Goal: Information Seeking & Learning: Compare options

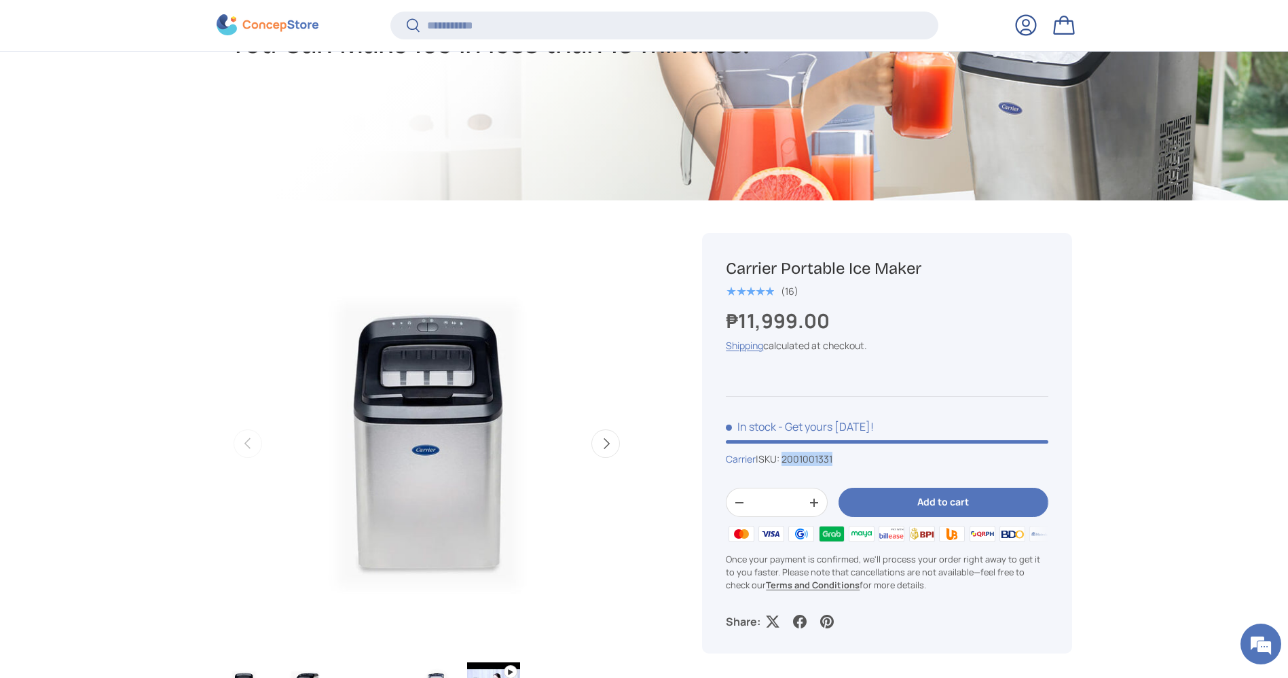
drag, startPoint x: 853, startPoint y: 454, endPoint x: 789, endPoint y: 460, distance: 64.8
click at [789, 460] on div "Carrier | SKU: 2001001331" at bounding box center [887, 459] width 322 height 14
copy span "2001001331"
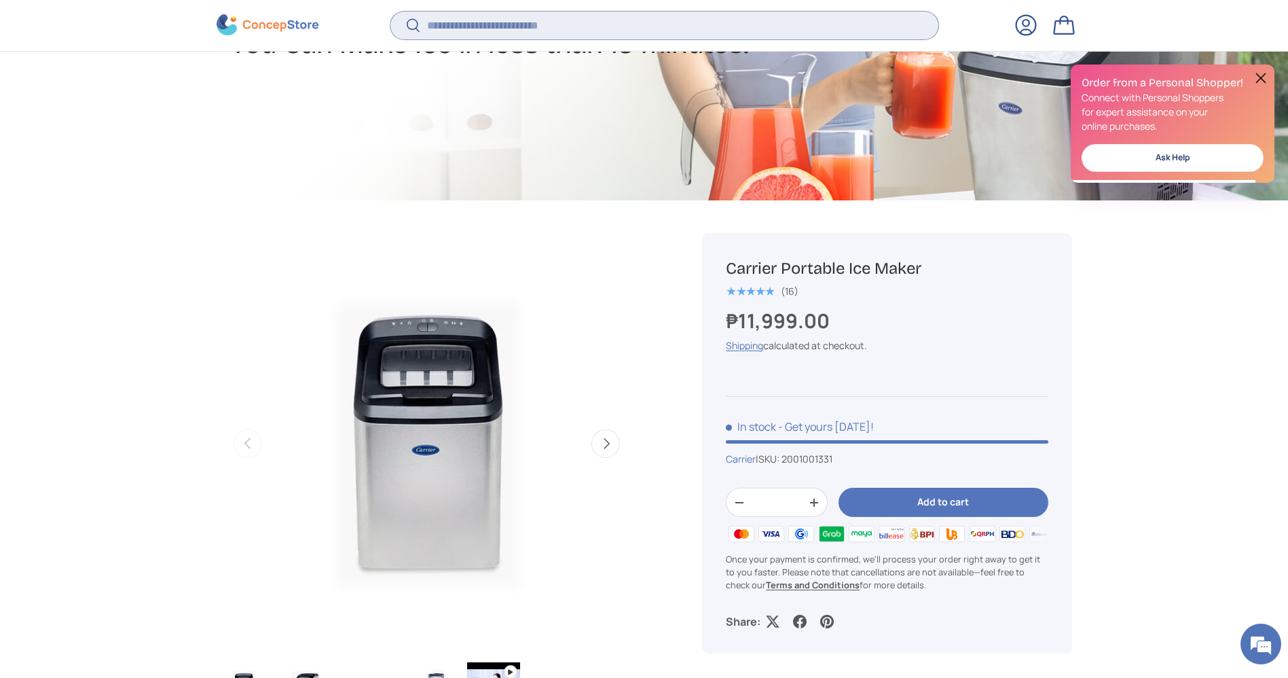
click at [606, 25] on input "Search" at bounding box center [663, 26] width 547 height 28
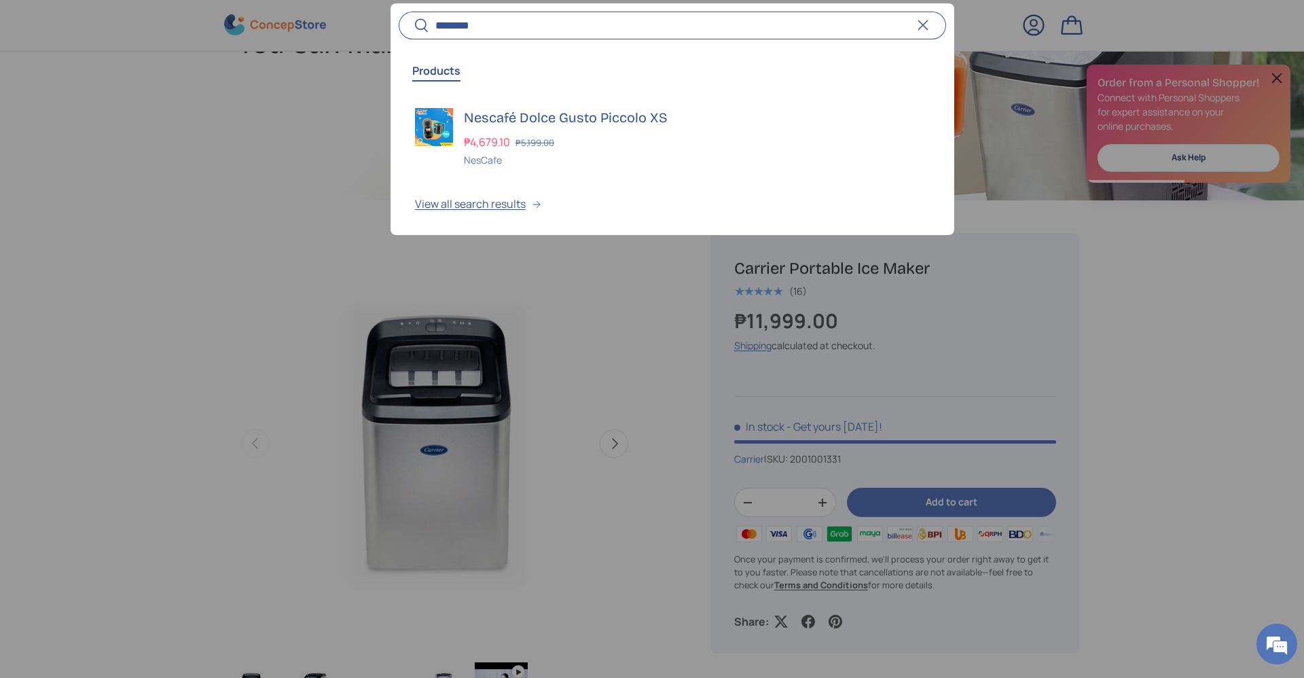
click at [509, 22] on input "********" at bounding box center [672, 26] width 547 height 28
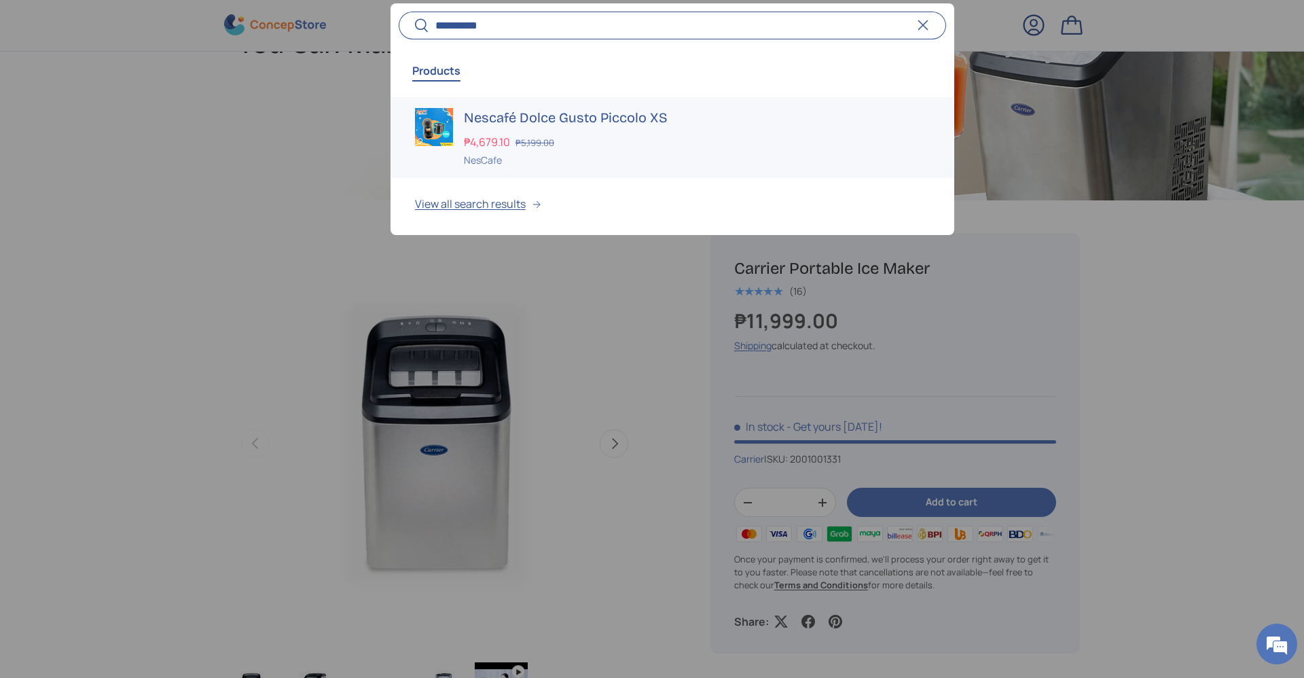
type input "**********"
click at [532, 139] on s "₱5,199.00" at bounding box center [534, 142] width 39 height 12
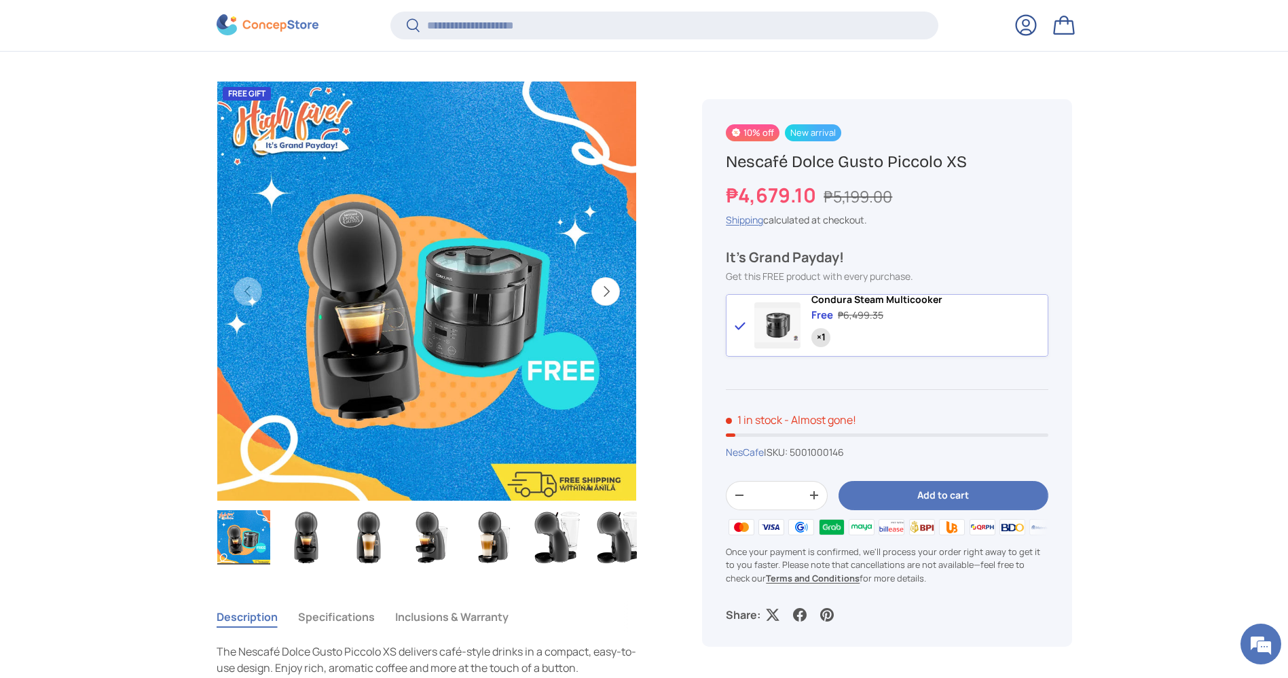
scroll to position [435, 0]
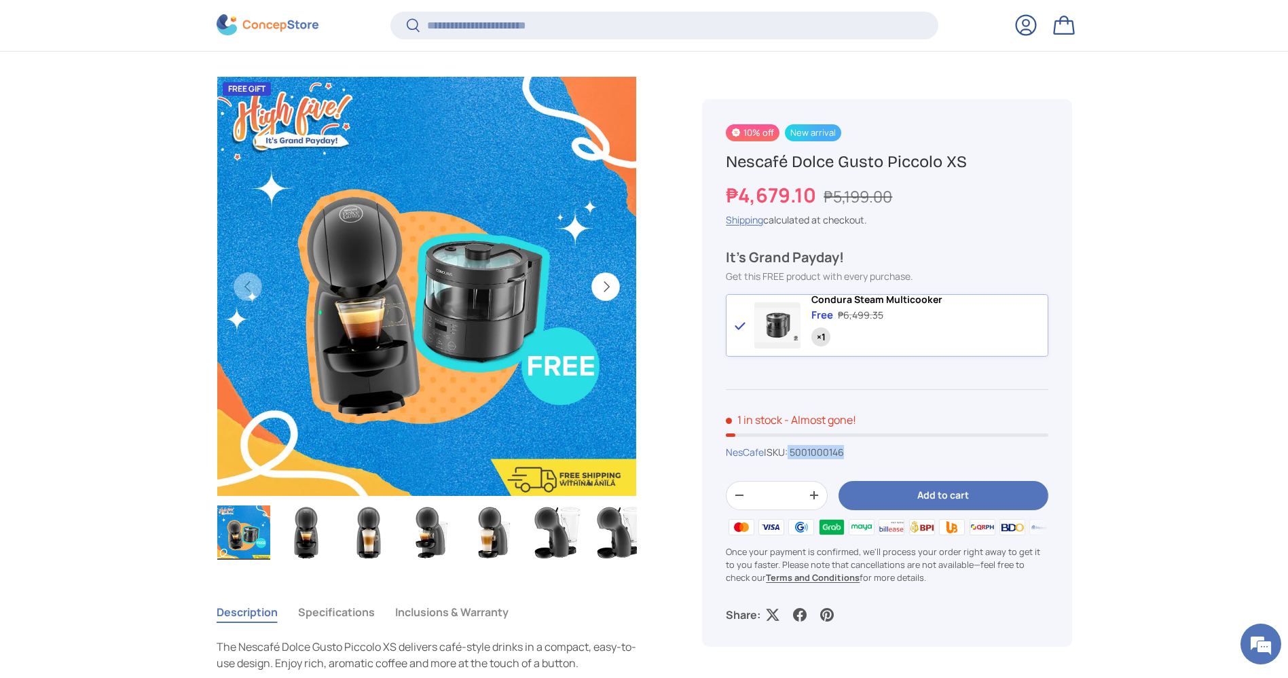
drag, startPoint x: 858, startPoint y: 464, endPoint x: 795, endPoint y: 464, distance: 62.5
click at [795, 459] on div "NesCafe | SKU: 5001000146" at bounding box center [887, 452] width 322 height 14
click at [836, 458] on span "5001000146" at bounding box center [817, 451] width 54 height 13
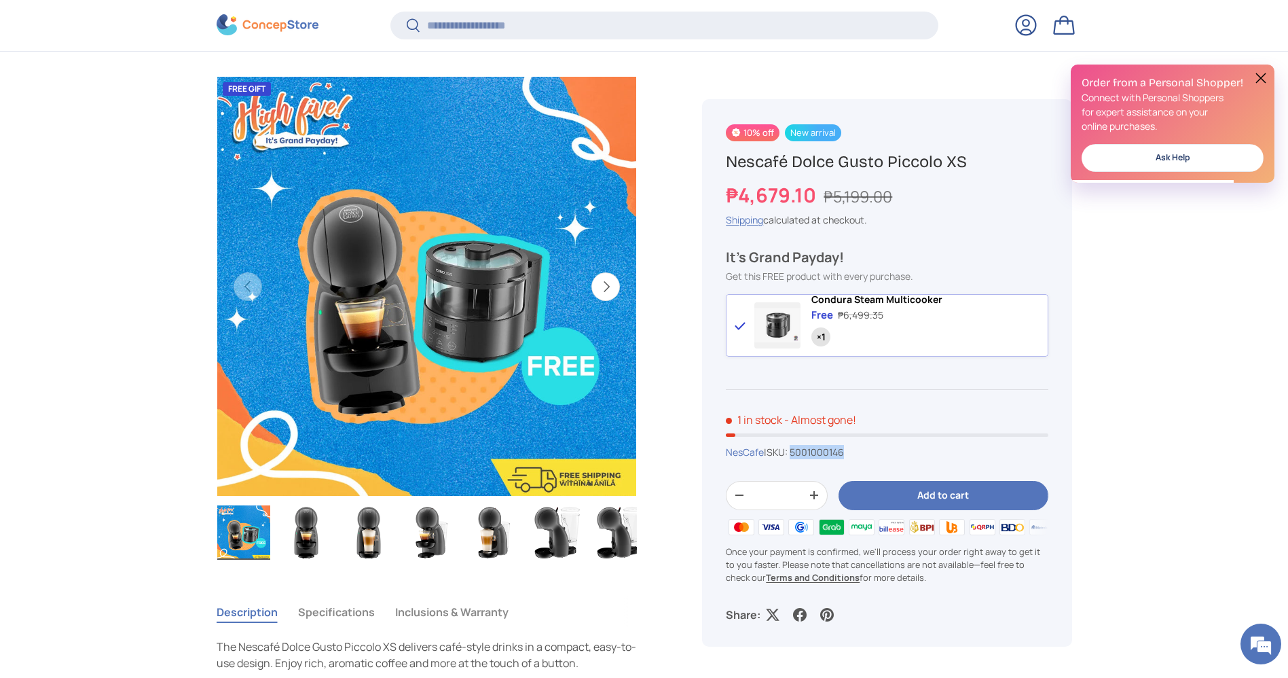
drag, startPoint x: 848, startPoint y: 462, endPoint x: 798, endPoint y: 464, distance: 49.6
click at [798, 458] on span "5001000146" at bounding box center [817, 451] width 54 height 13
copy span "5001000146"
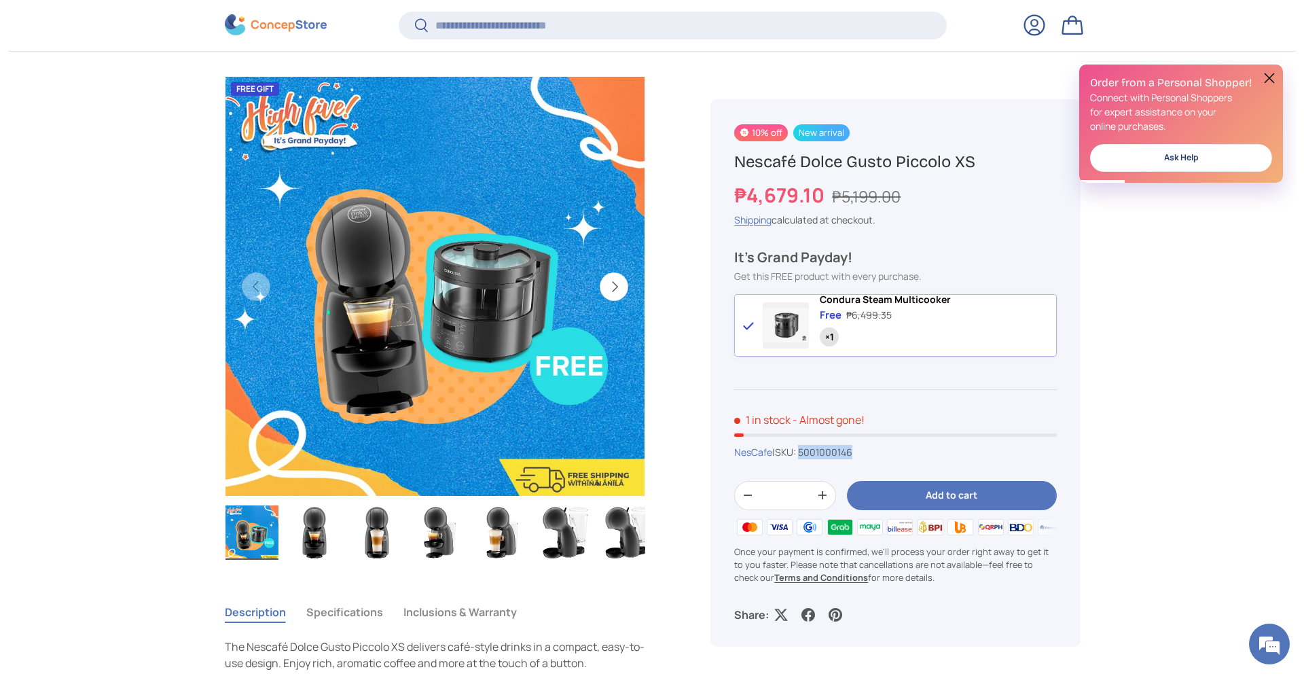
scroll to position [0, 0]
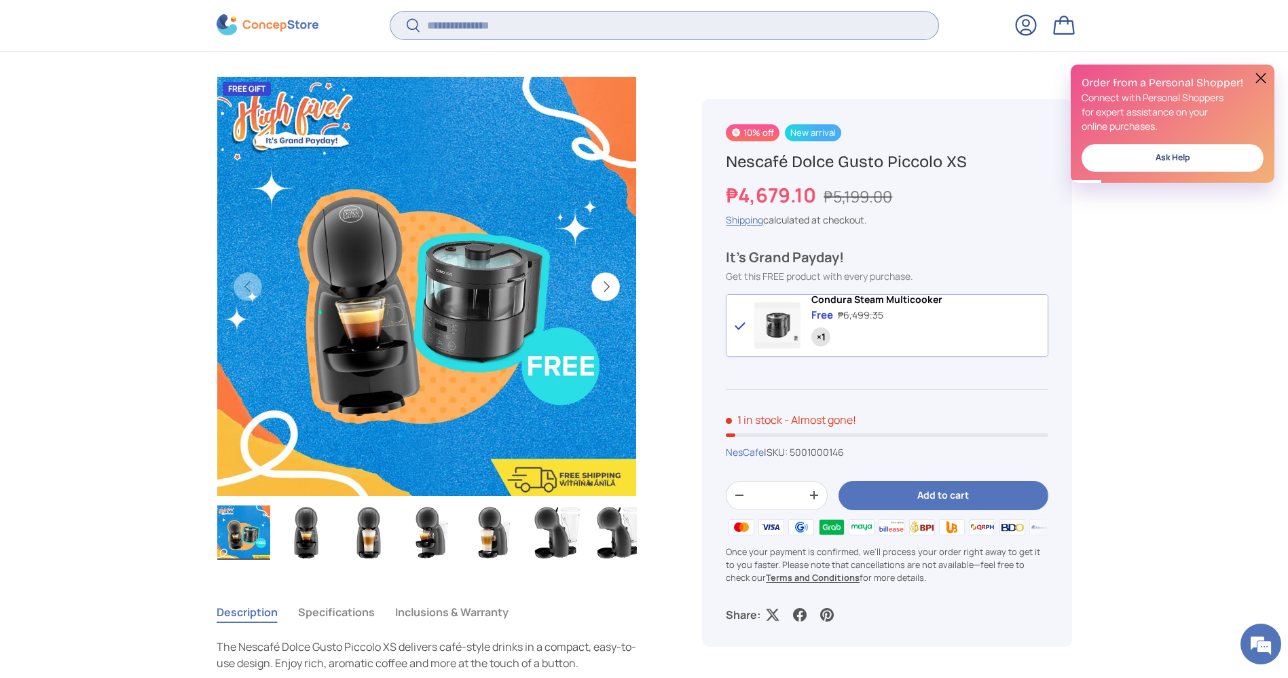
click at [537, 20] on input "Search" at bounding box center [663, 26] width 547 height 28
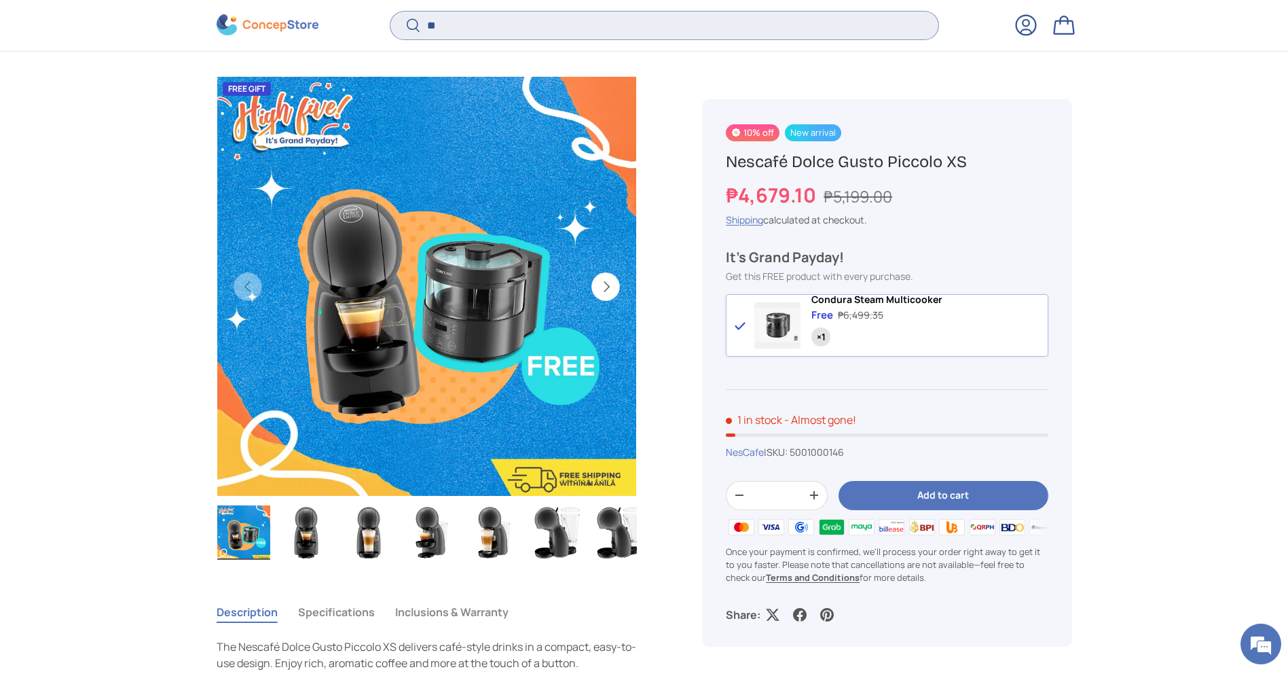
type input "*"
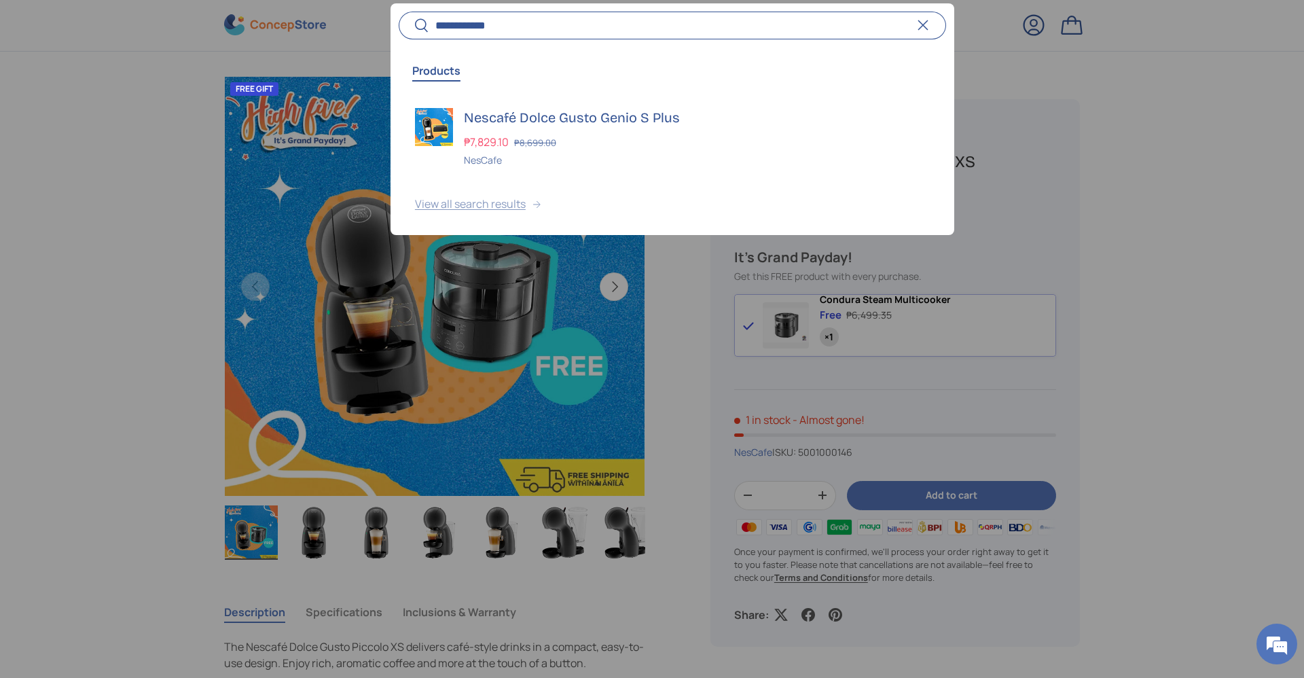
type input "**********"
click at [479, 178] on button "View all search results" at bounding box center [672, 206] width 564 height 57
click at [480, 153] on div "NesCafe" at bounding box center [697, 160] width 466 height 14
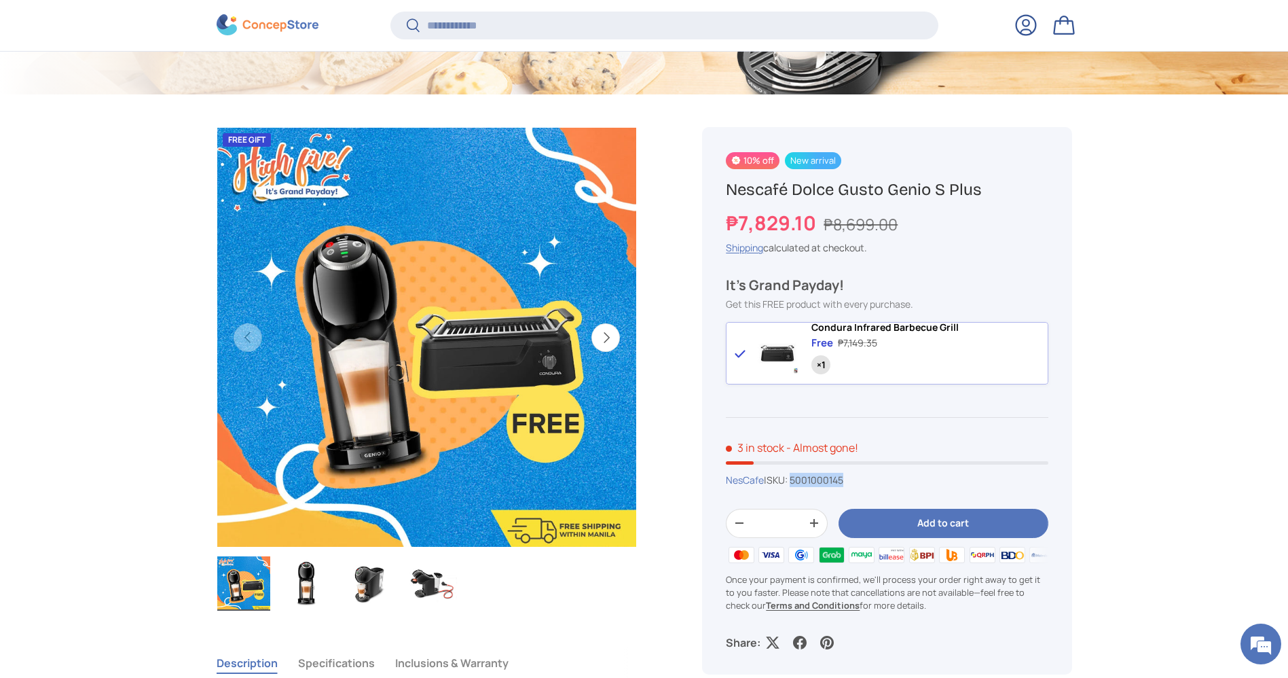
drag, startPoint x: 861, startPoint y: 495, endPoint x: 799, endPoint y: 494, distance: 61.8
click at [799, 487] on div "NesCafe | SKU: 5001000145" at bounding box center [887, 480] width 322 height 14
copy span "5001000145"
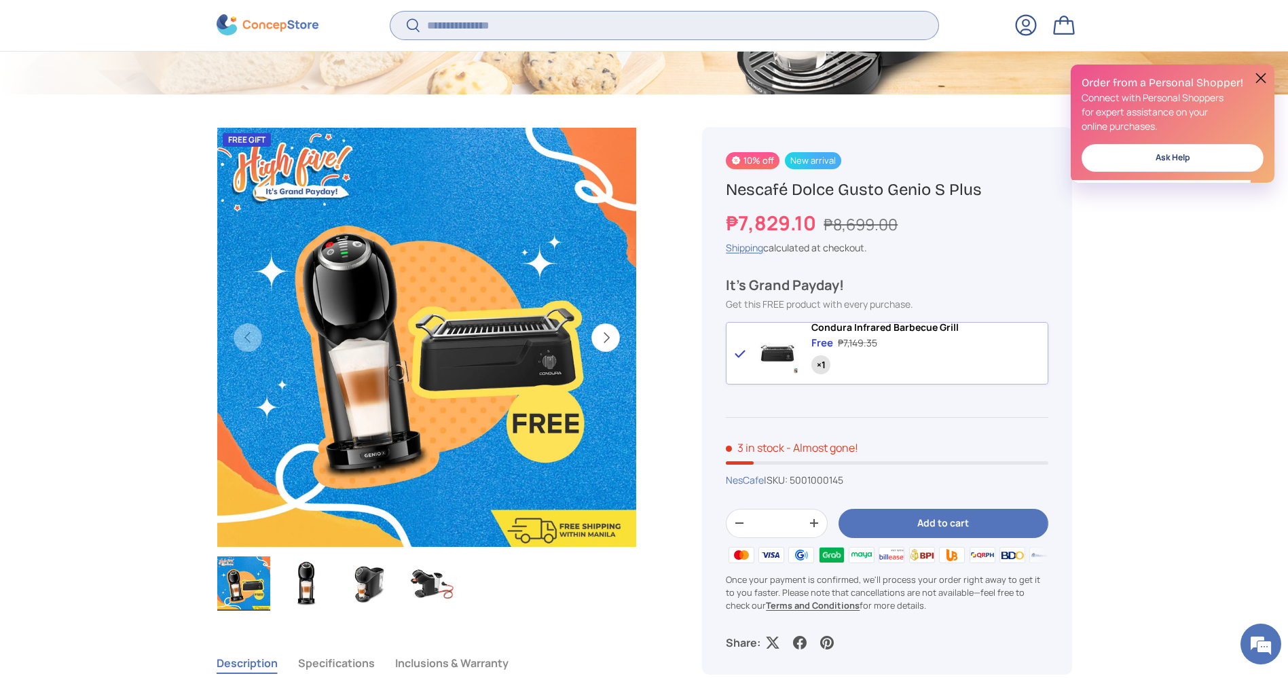
click at [494, 38] on input "Search" at bounding box center [663, 26] width 547 height 28
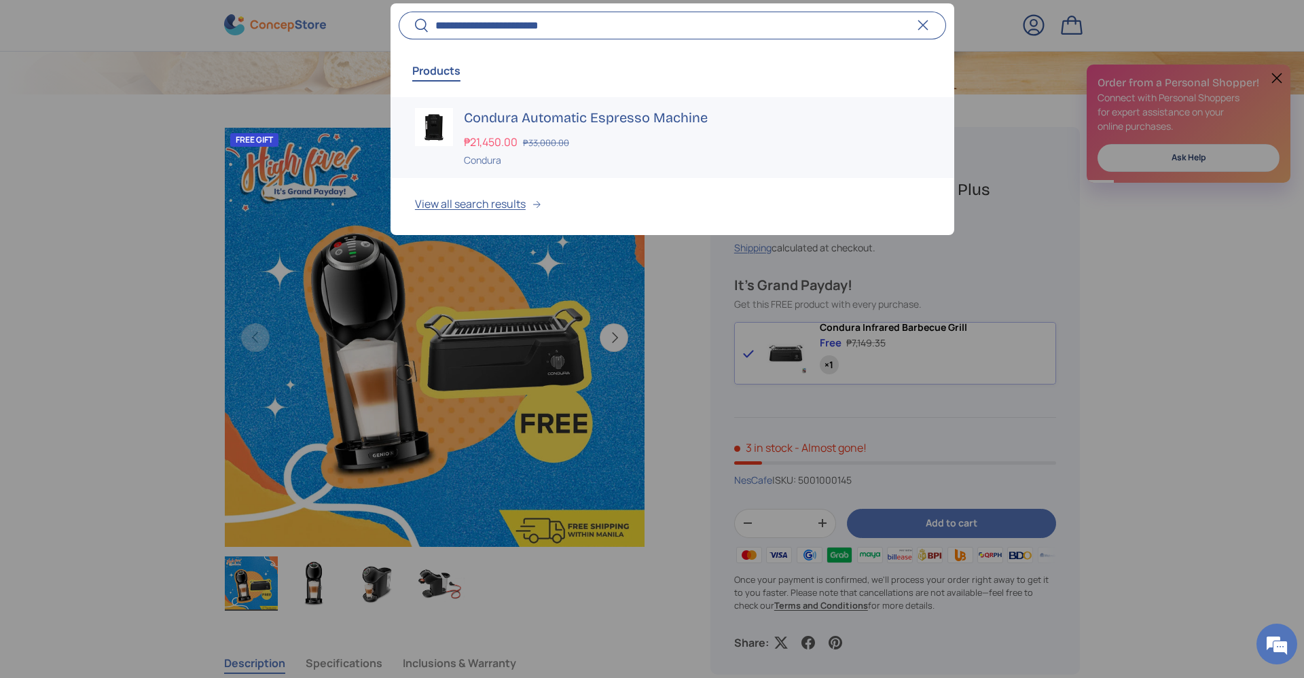
type input "**********"
click at [464, 134] on strong "₱21,450.00" at bounding box center [492, 141] width 57 height 15
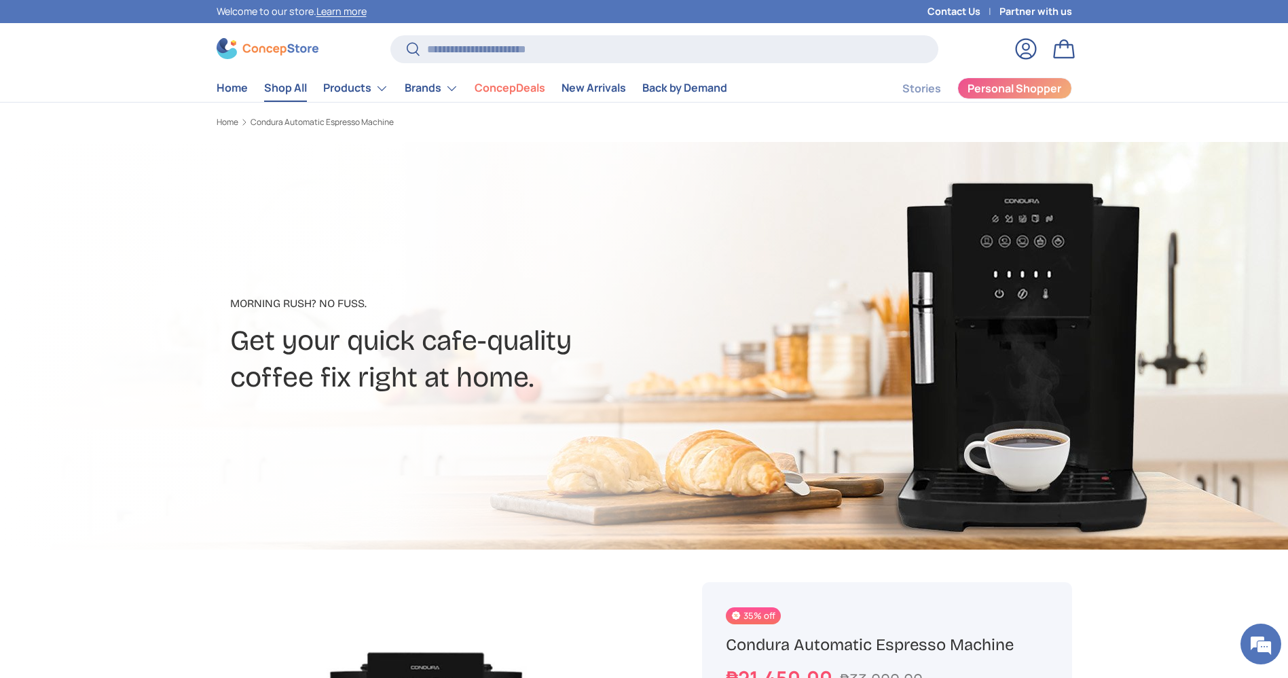
click at [275, 81] on link "Shop All" at bounding box center [285, 88] width 43 height 26
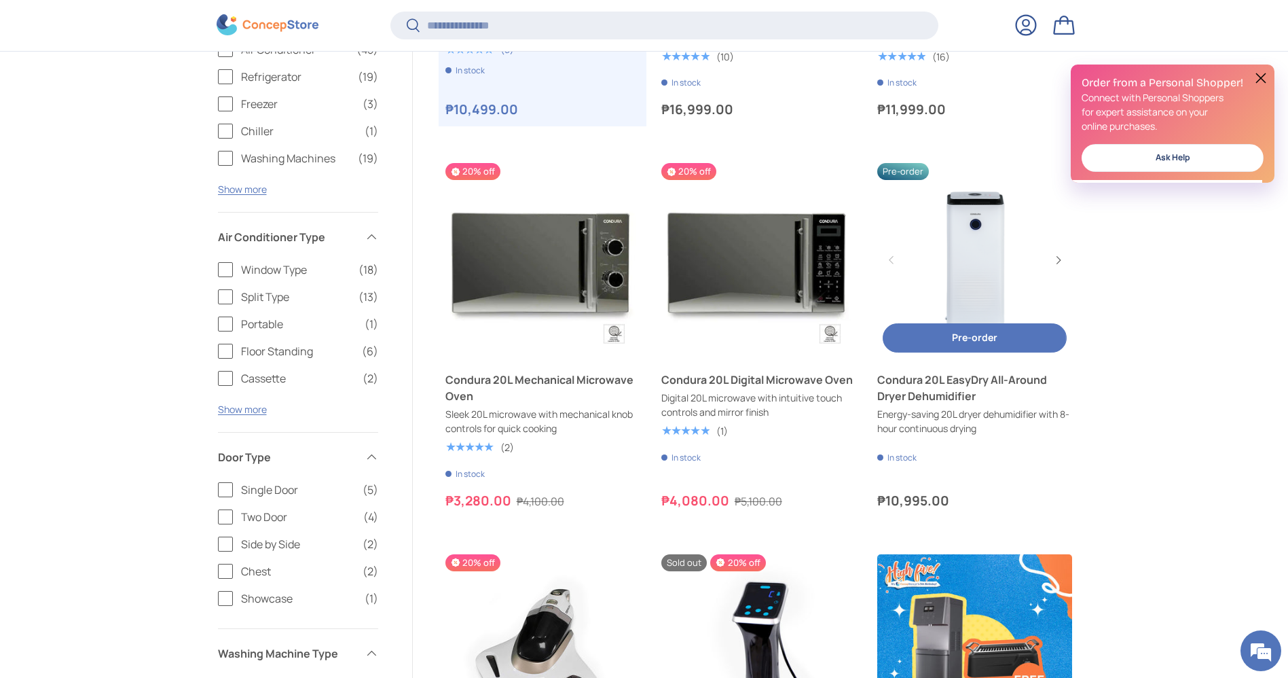
scroll to position [564, 0]
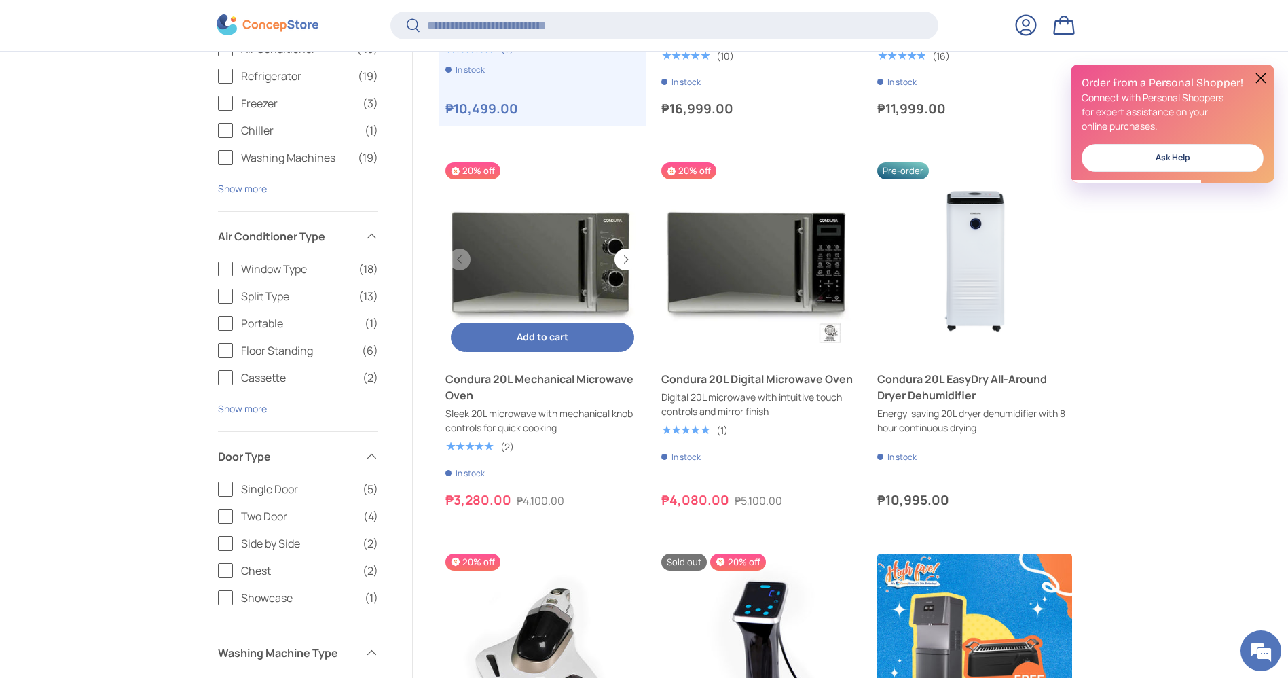
click at [557, 334] on span "Add to cart" at bounding box center [543, 336] width 52 height 13
click at [536, 247] on link "Condura 20L Mechanical Microwave Oven" at bounding box center [542, 259] width 194 height 194
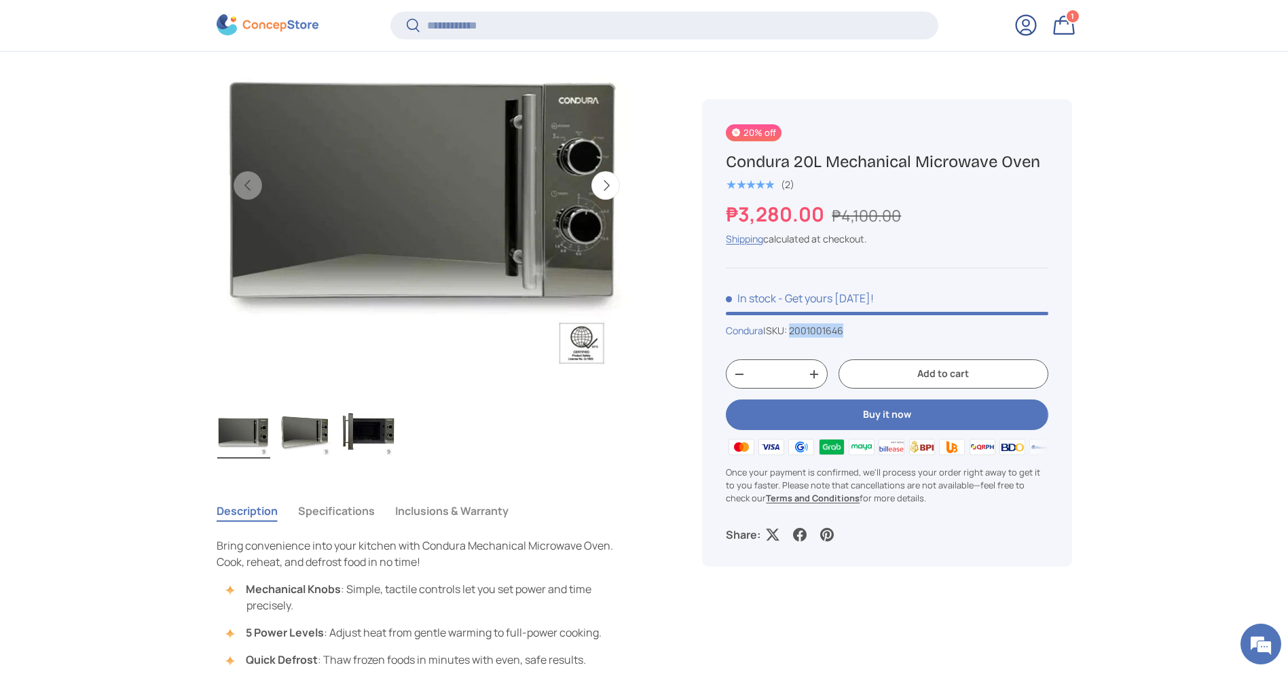
drag, startPoint x: 855, startPoint y: 329, endPoint x: 796, endPoint y: 330, distance: 59.1
click at [796, 330] on div "Condura | SKU: 2001001646" at bounding box center [887, 330] width 322 height 14
copy span "2001001646"
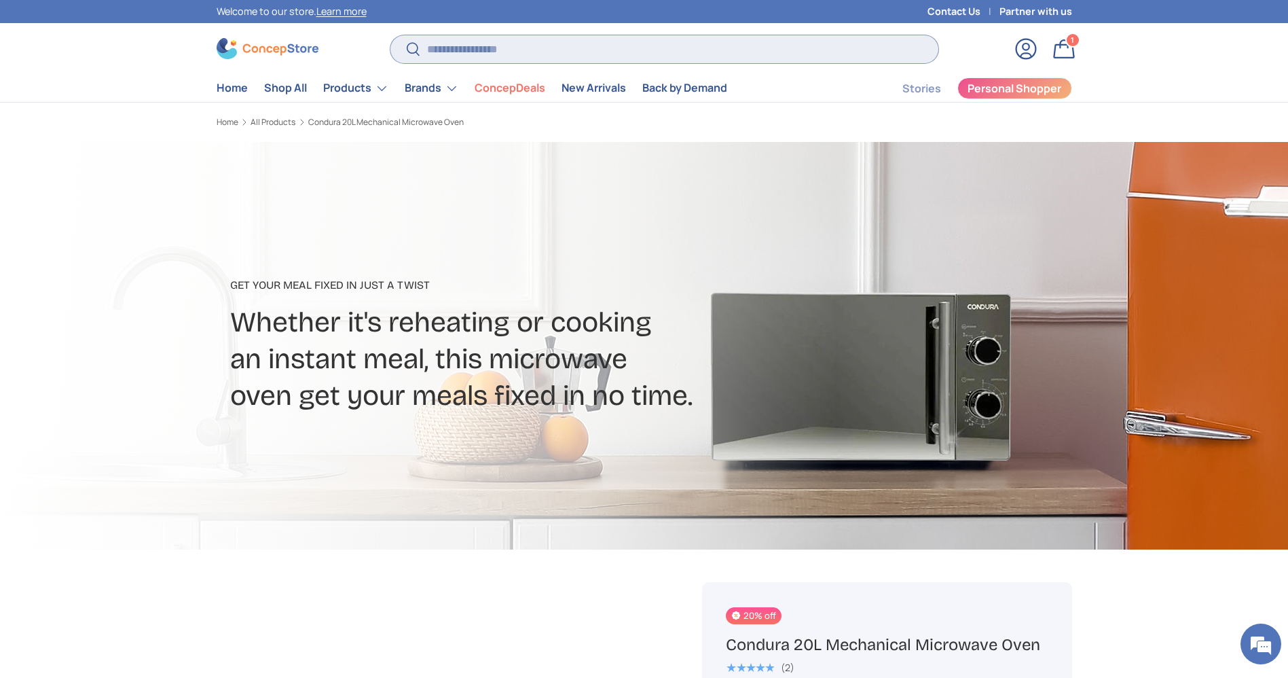
click at [469, 62] on input "Search" at bounding box center [663, 49] width 547 height 28
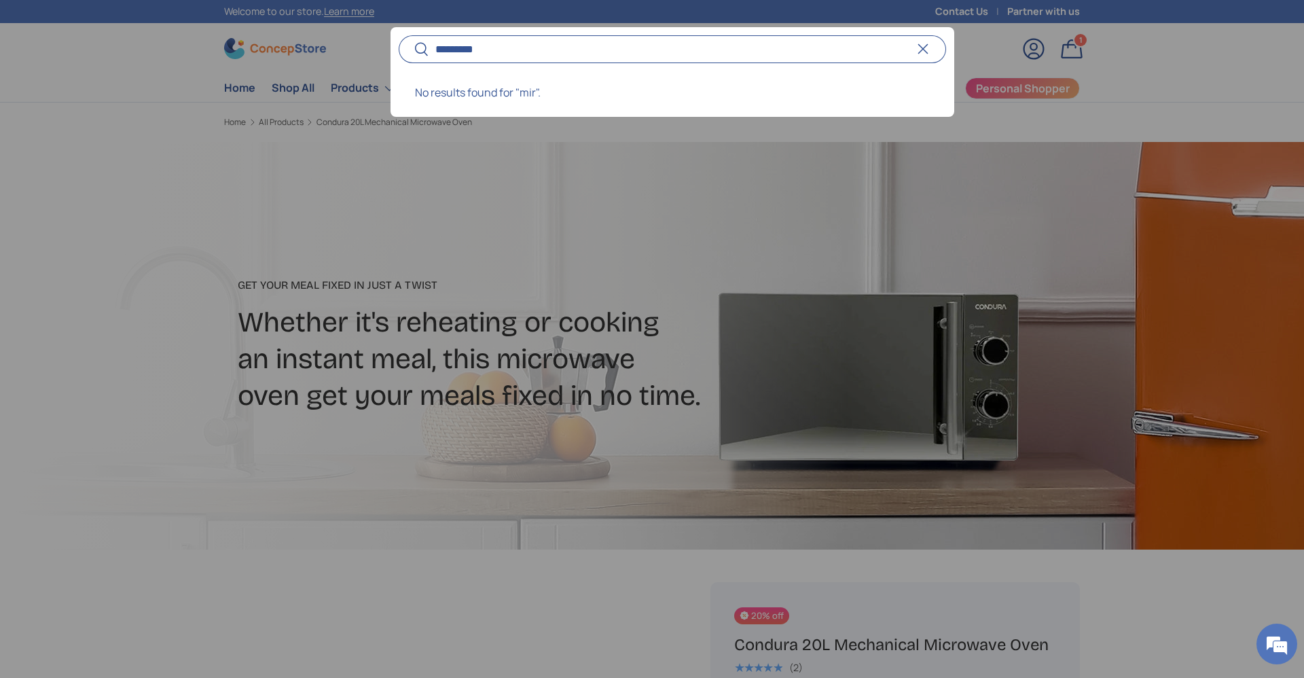
type input "*********"
click at [399, 34] on button "Search" at bounding box center [414, 50] width 31 height 32
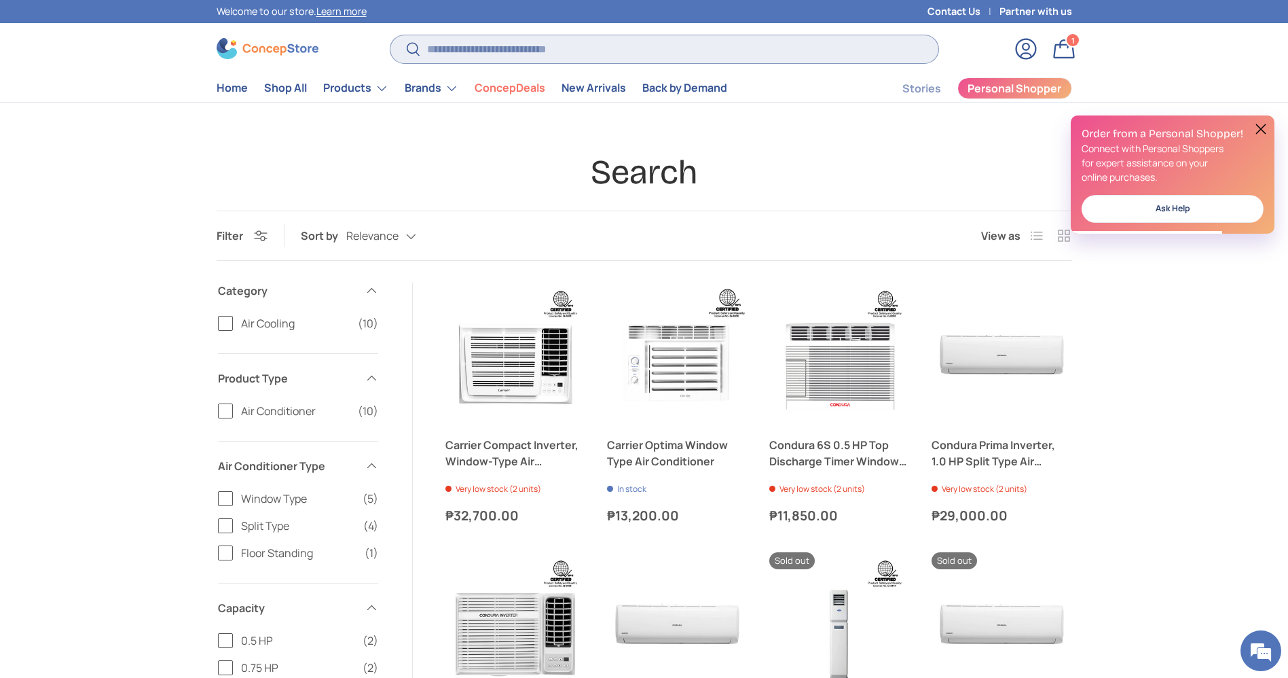
click at [472, 46] on input "Search" at bounding box center [663, 49] width 547 height 28
type input "**********"
click at [390, 34] on button "Search" at bounding box center [405, 50] width 31 height 32
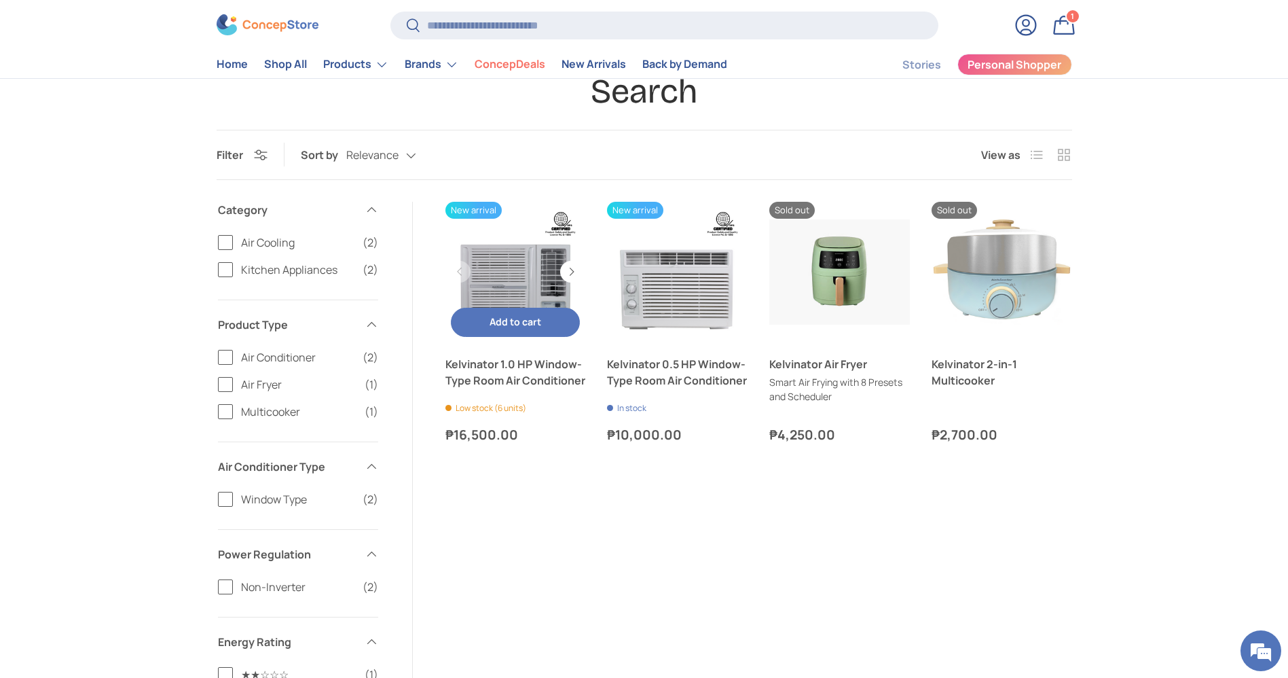
scroll to position [81, 0]
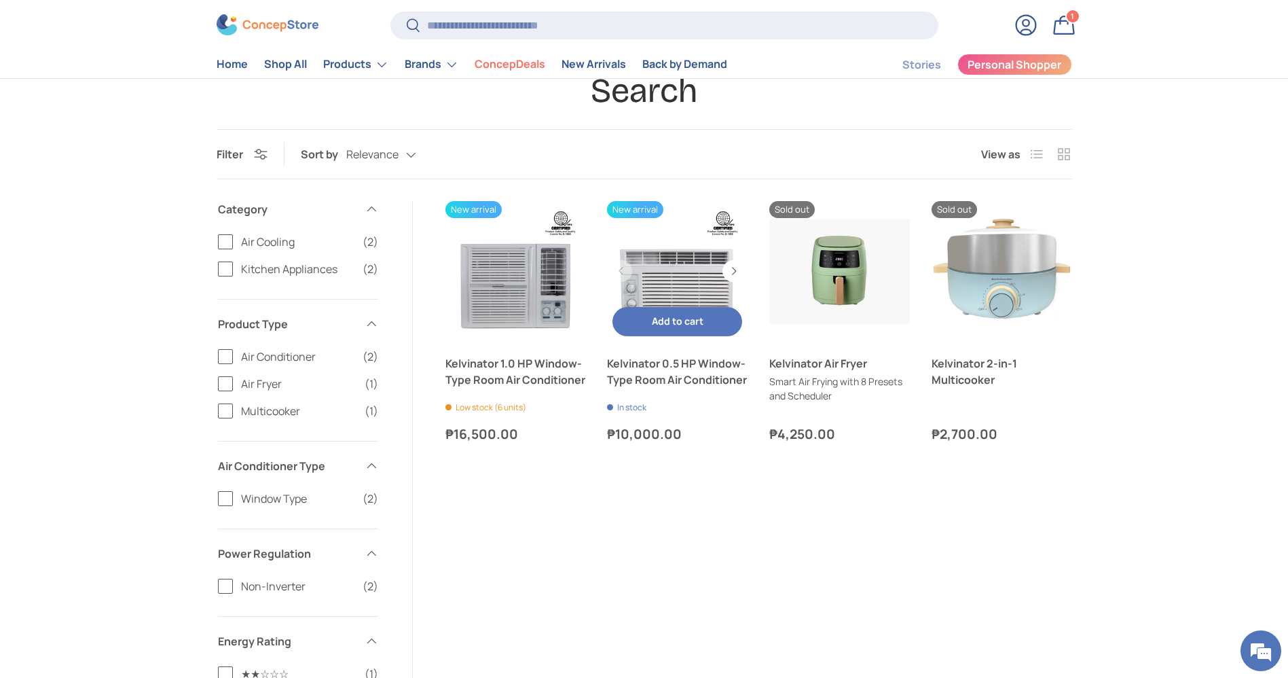
click at [659, 265] on link "Kelvinator 0.5 HP Window-Type Room Air Conditioner" at bounding box center [677, 271] width 141 height 141
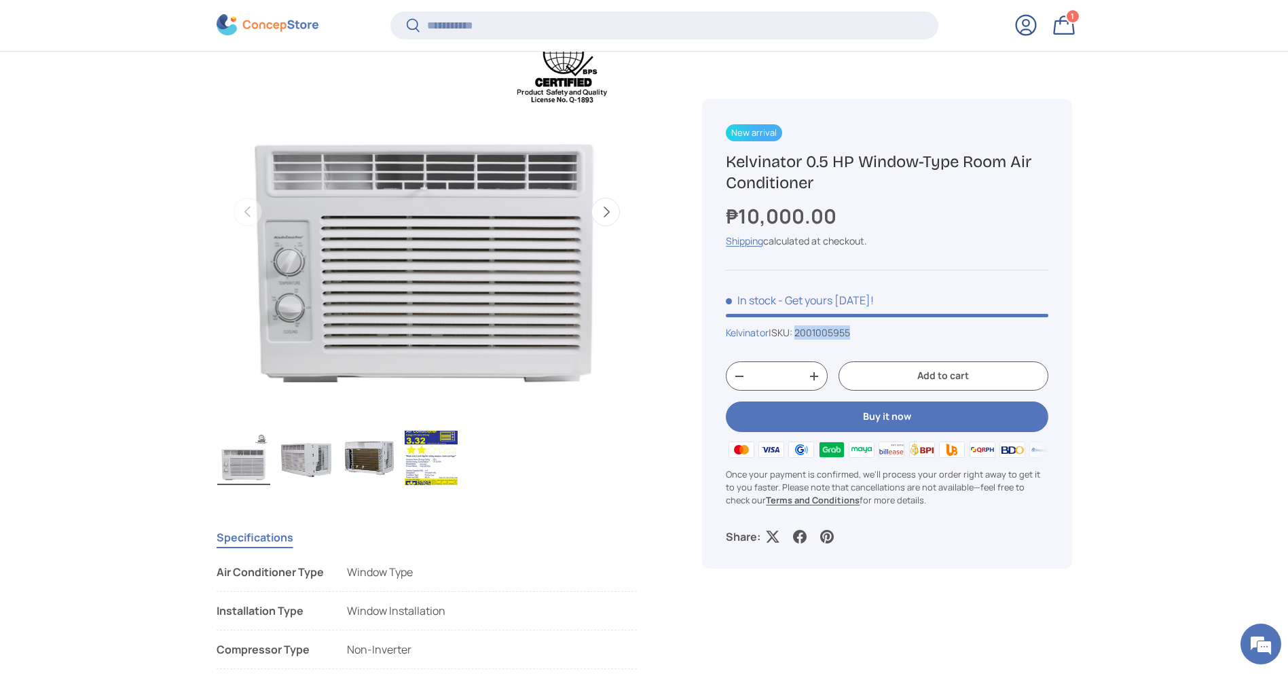
click at [805, 335] on div "Kelvinator | SKU: 2001005955" at bounding box center [887, 333] width 322 height 14
copy span "2001005955"
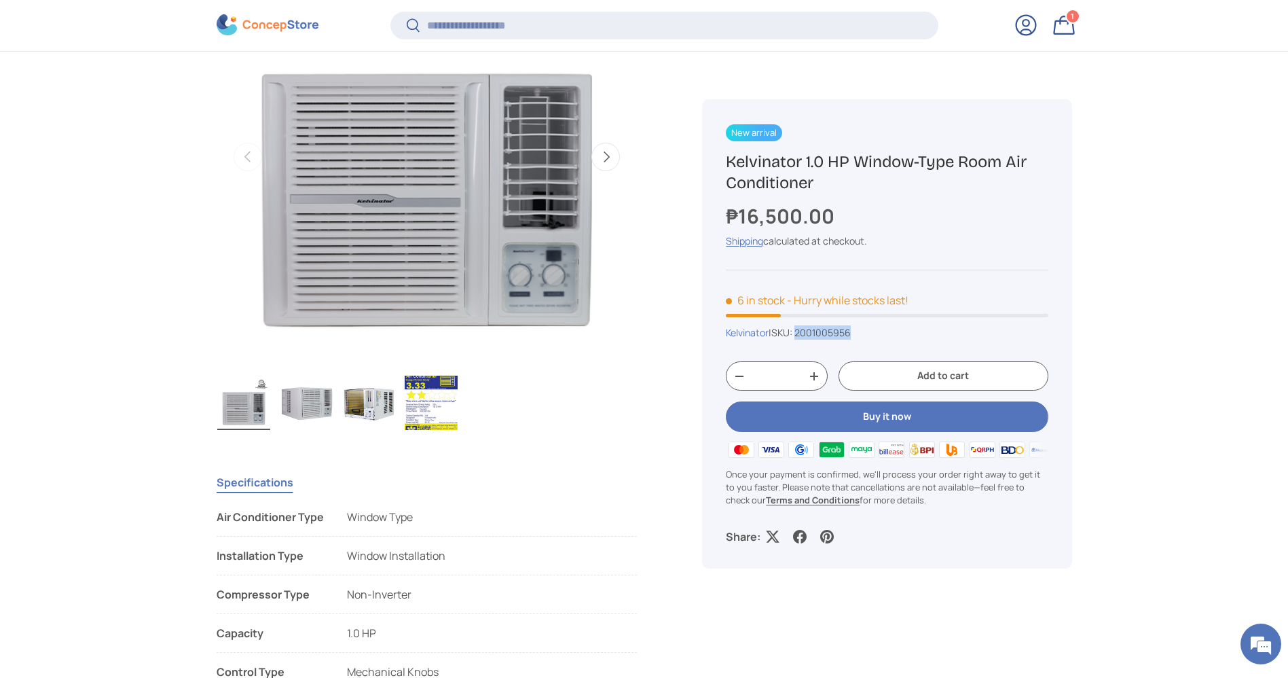
click at [803, 335] on div "Kelvinator | SKU: 2001005956" at bounding box center [887, 333] width 322 height 14
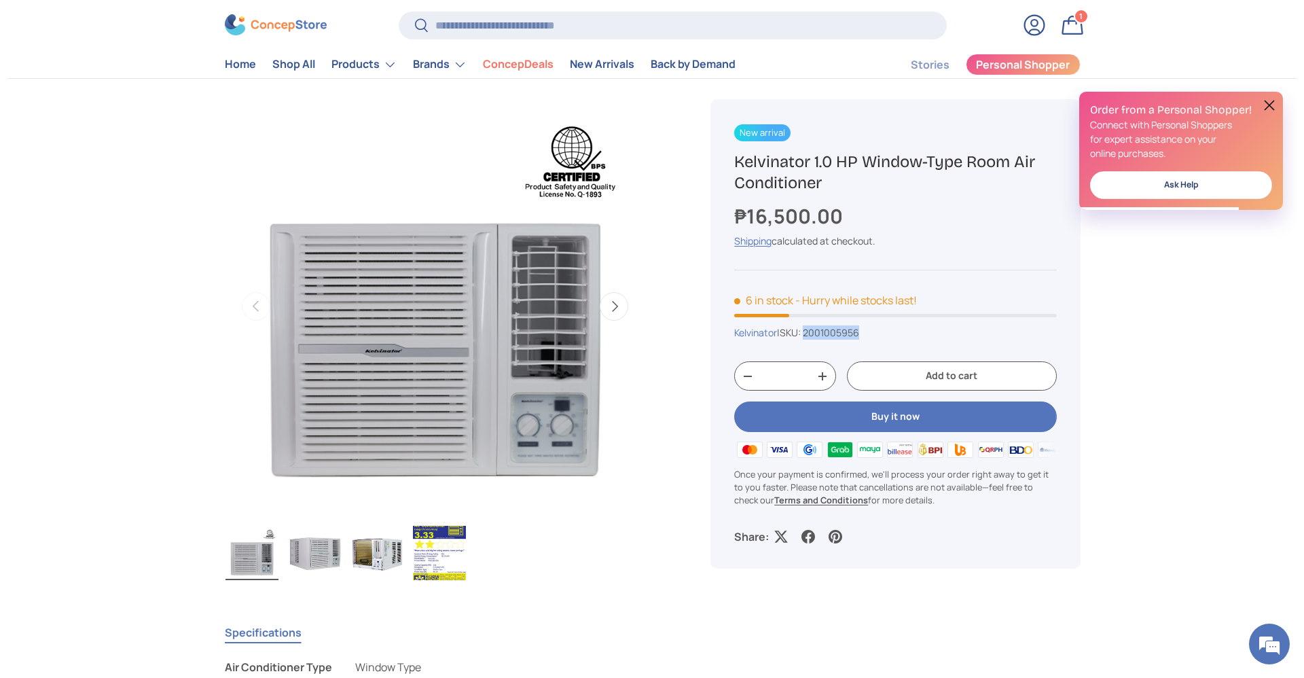
scroll to position [75, 0]
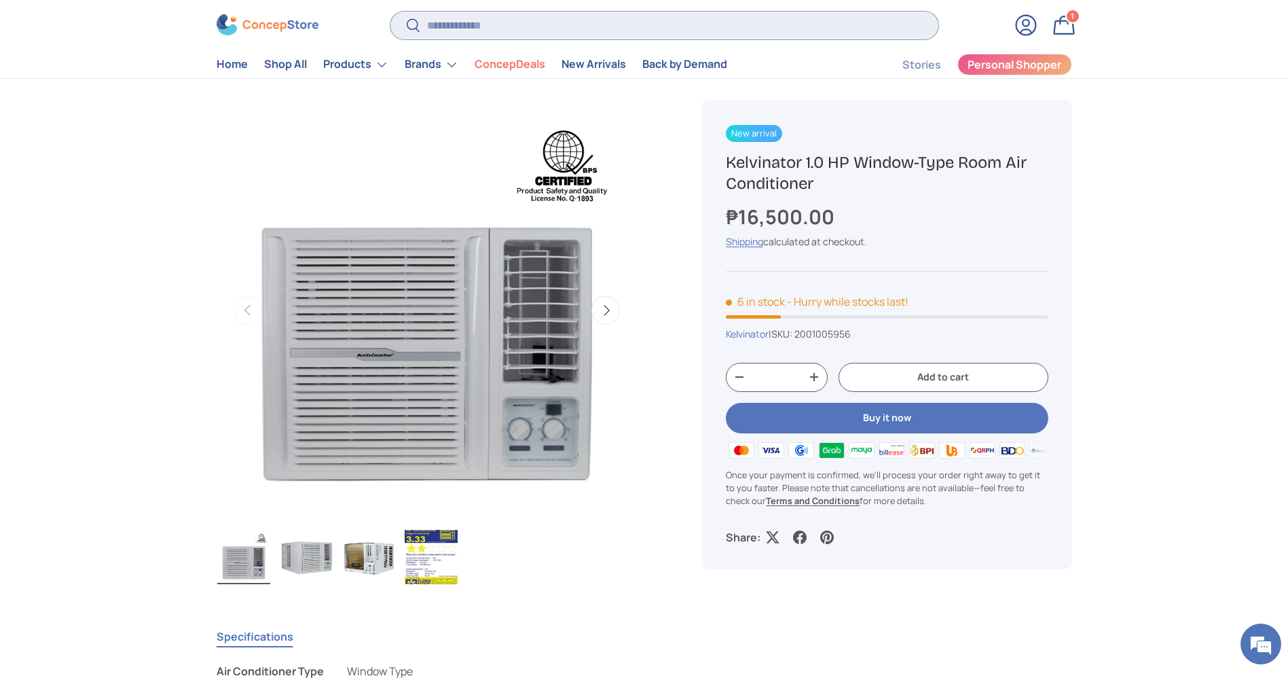
click at [511, 14] on input "Search" at bounding box center [663, 26] width 547 height 28
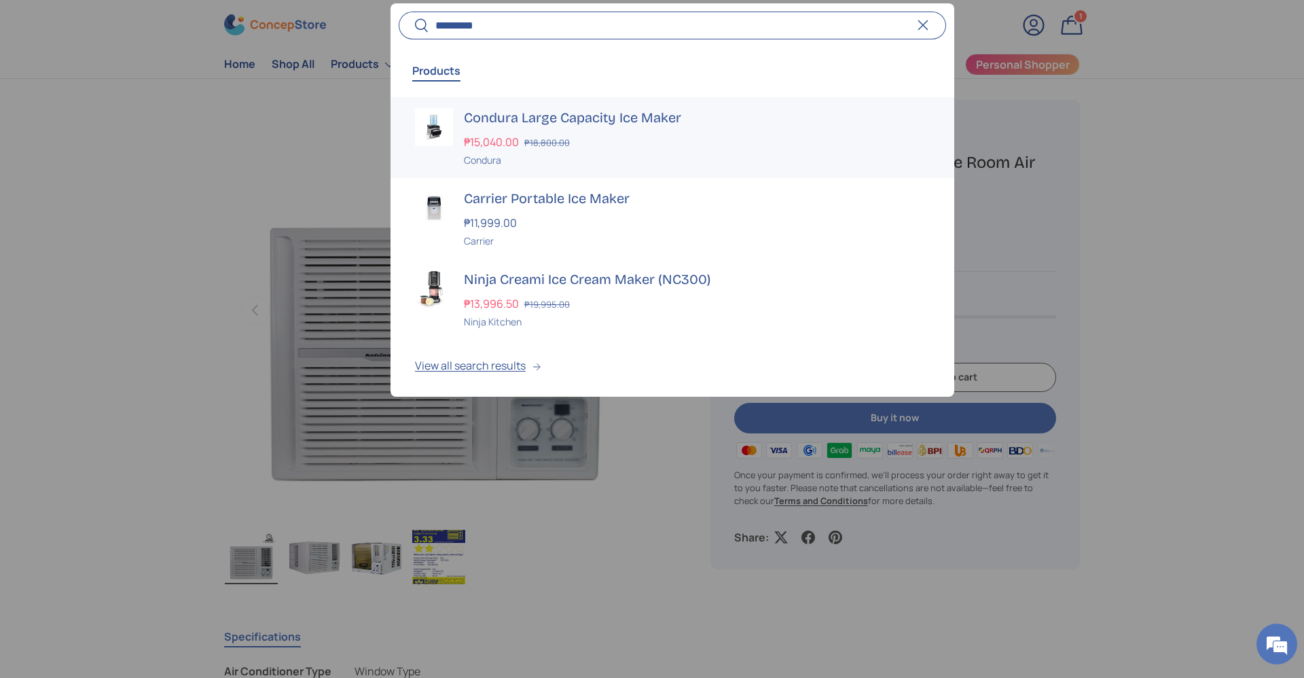
type input "*********"
click at [555, 136] on s "₱18,800.00" at bounding box center [546, 142] width 45 height 12
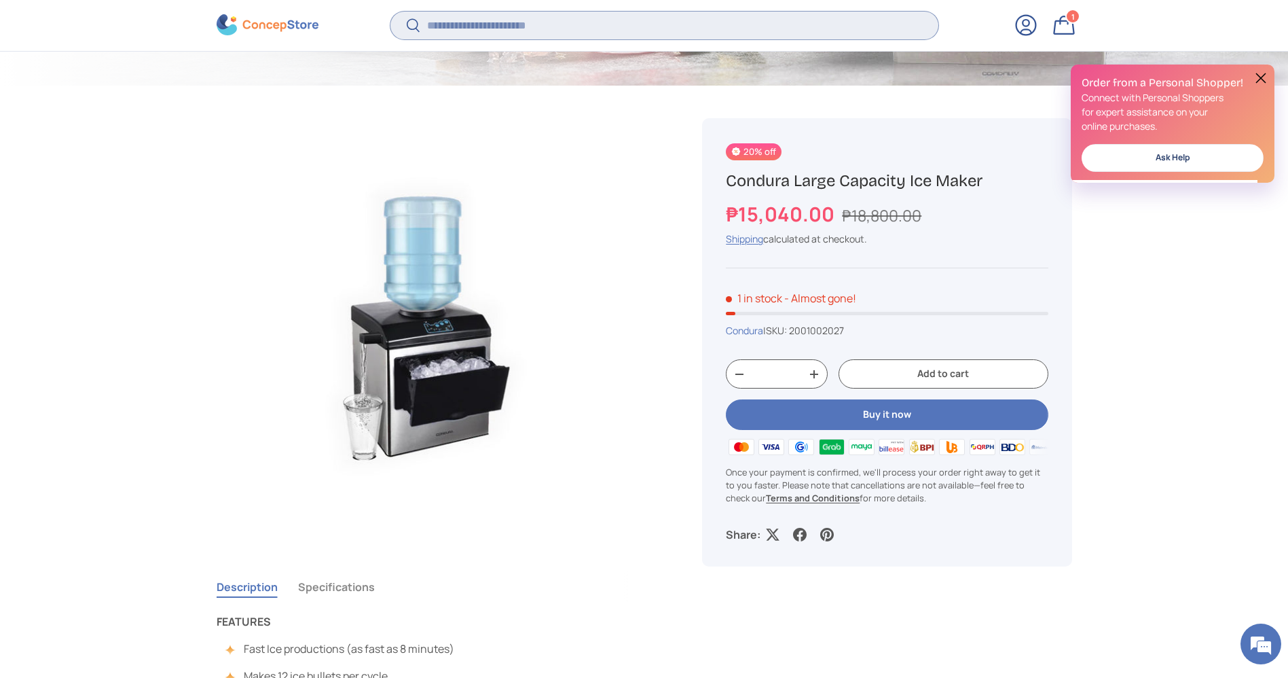
click at [493, 16] on input "Search" at bounding box center [663, 26] width 547 height 28
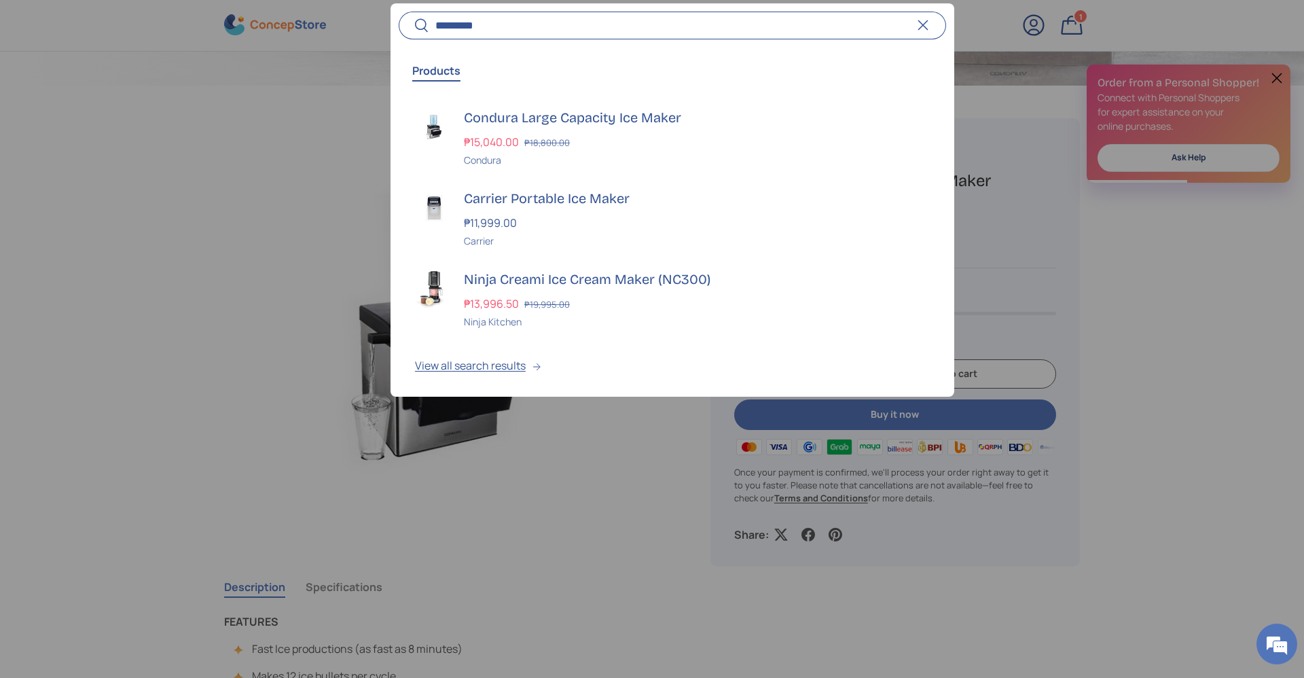
type input "*********"
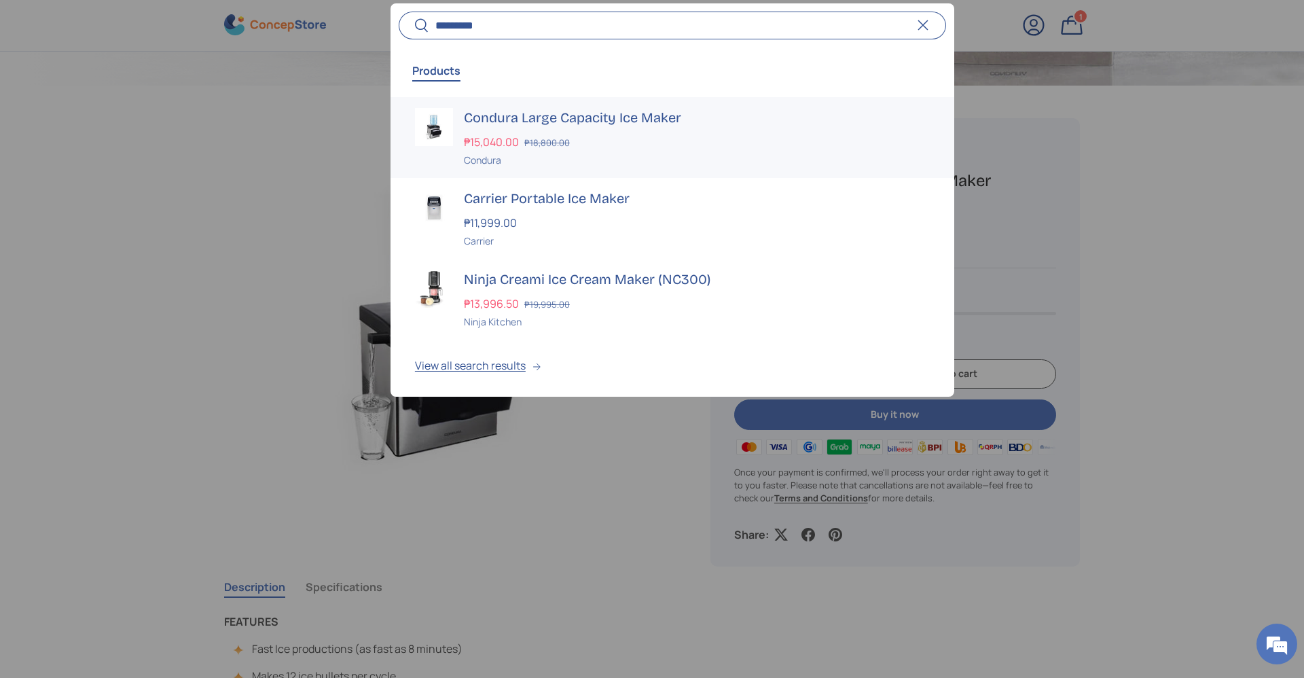
click at [583, 128] on div "Condura Large Capacity Ice Maker ₱15,040.00 ₱18,800.00 Unit price / Unavailable…" at bounding box center [697, 137] width 466 height 59
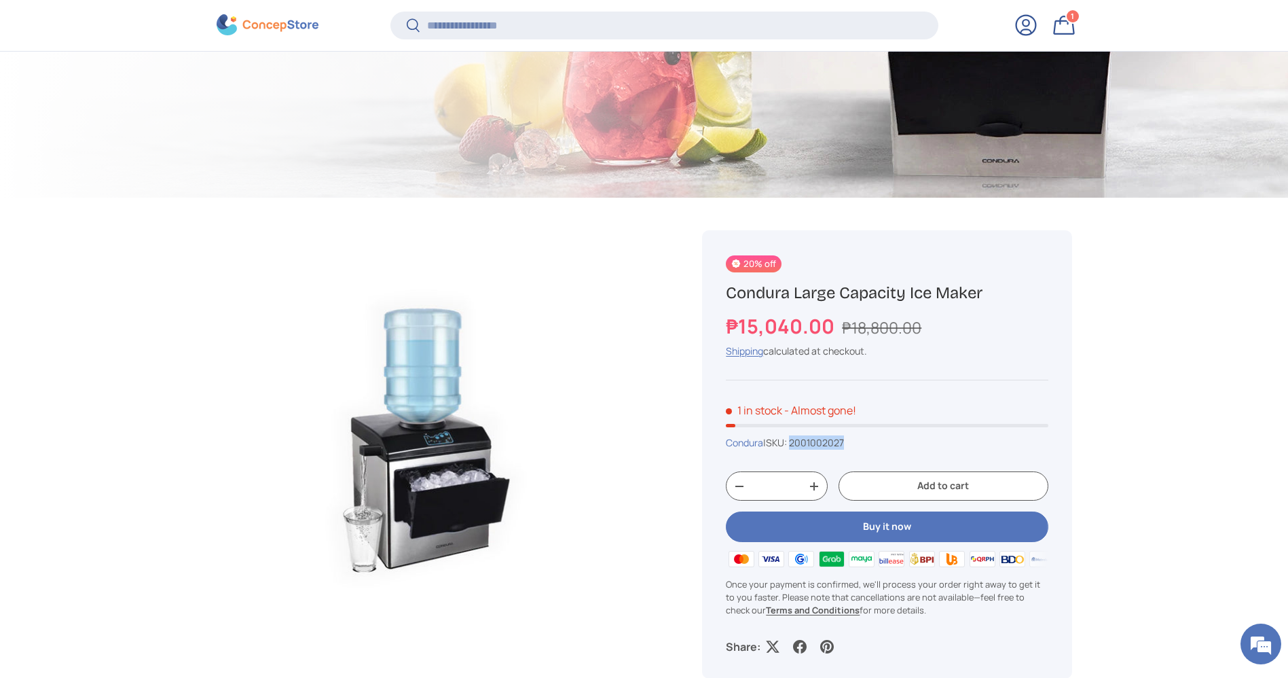
drag, startPoint x: 866, startPoint y: 443, endPoint x: 798, endPoint y: 439, distance: 68.0
click at [798, 439] on div "Condura | SKU: 2001002027" at bounding box center [887, 442] width 322 height 14
copy span "2001002027"
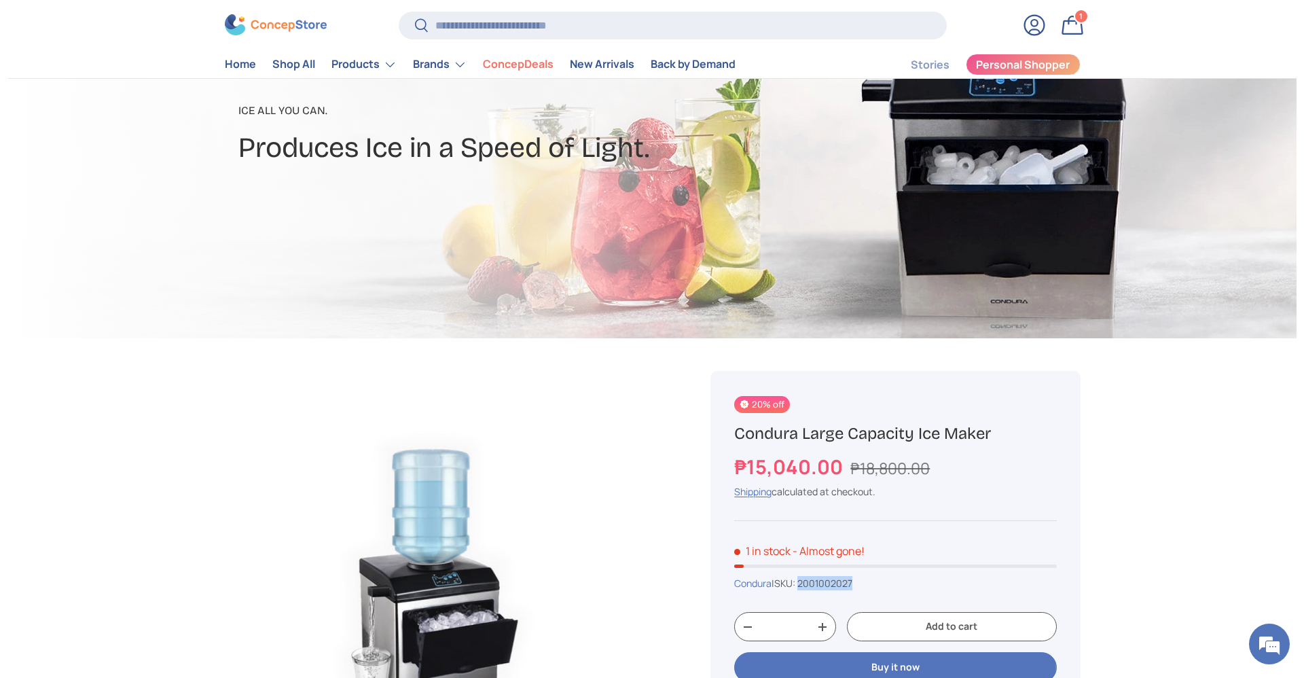
scroll to position [183, 0]
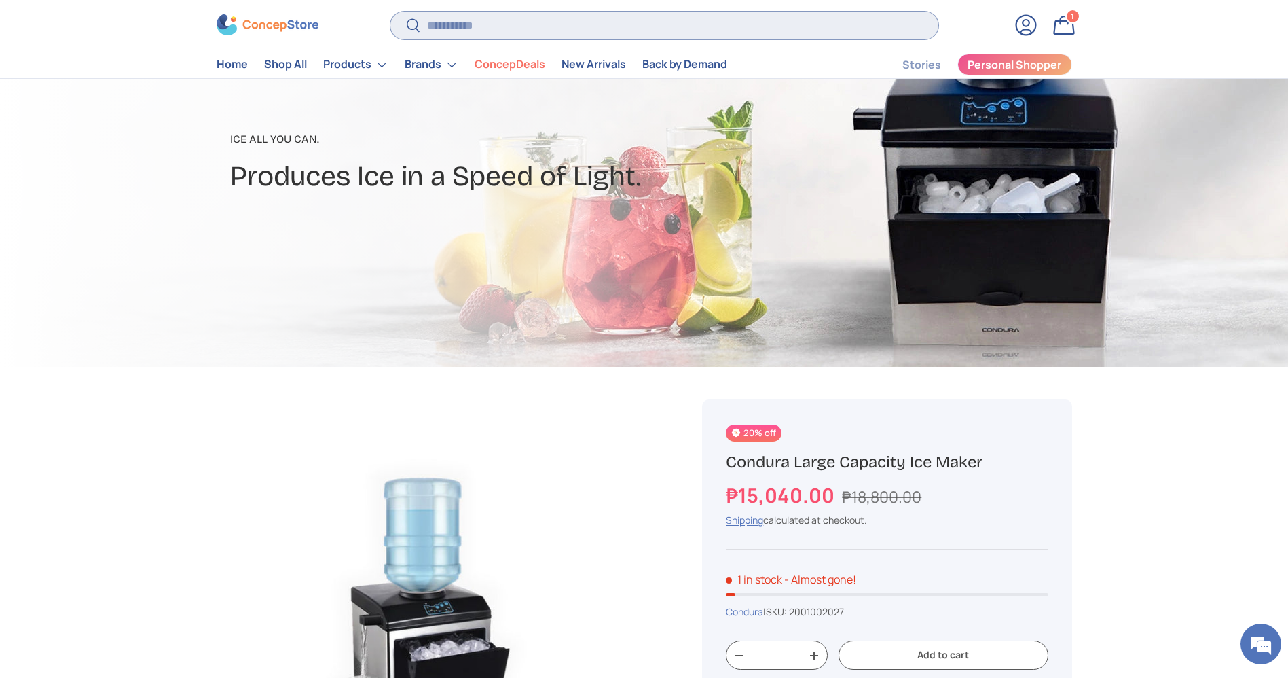
click at [527, 20] on input "Search" at bounding box center [663, 26] width 547 height 28
type input "*****"
click at [390, 11] on button "Search" at bounding box center [405, 27] width 31 height 32
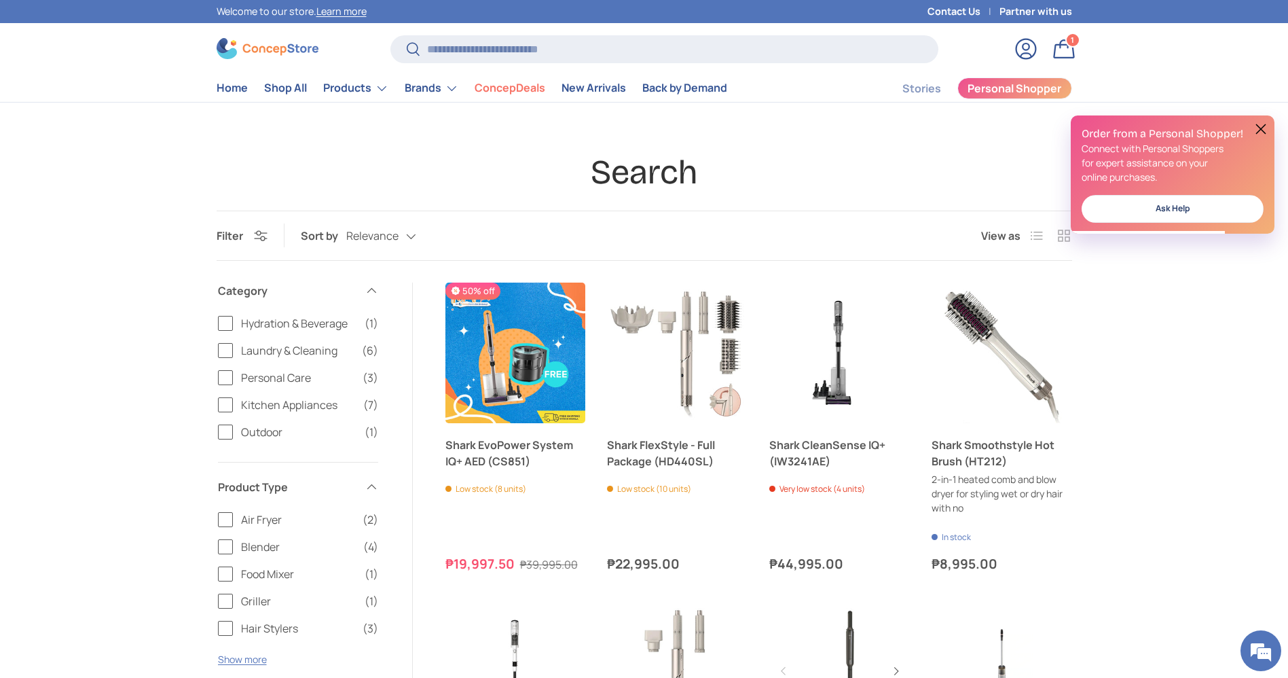
scroll to position [110, 0]
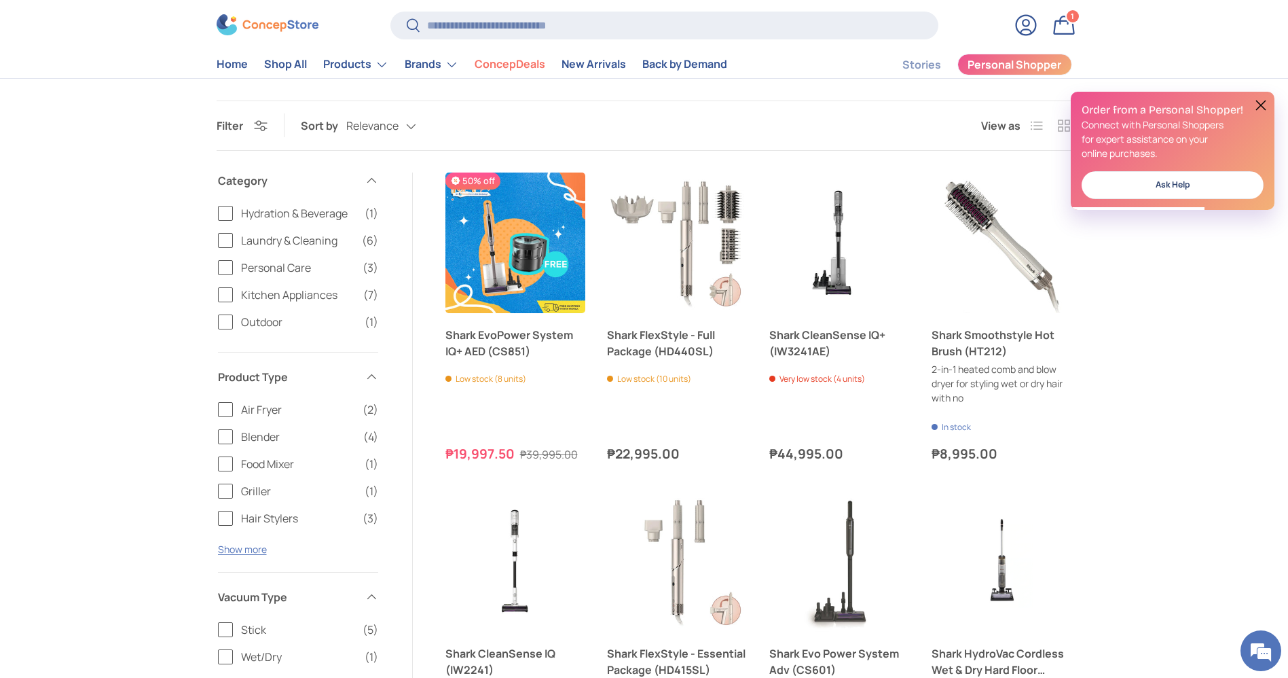
click at [1259, 102] on button at bounding box center [1261, 105] width 16 height 16
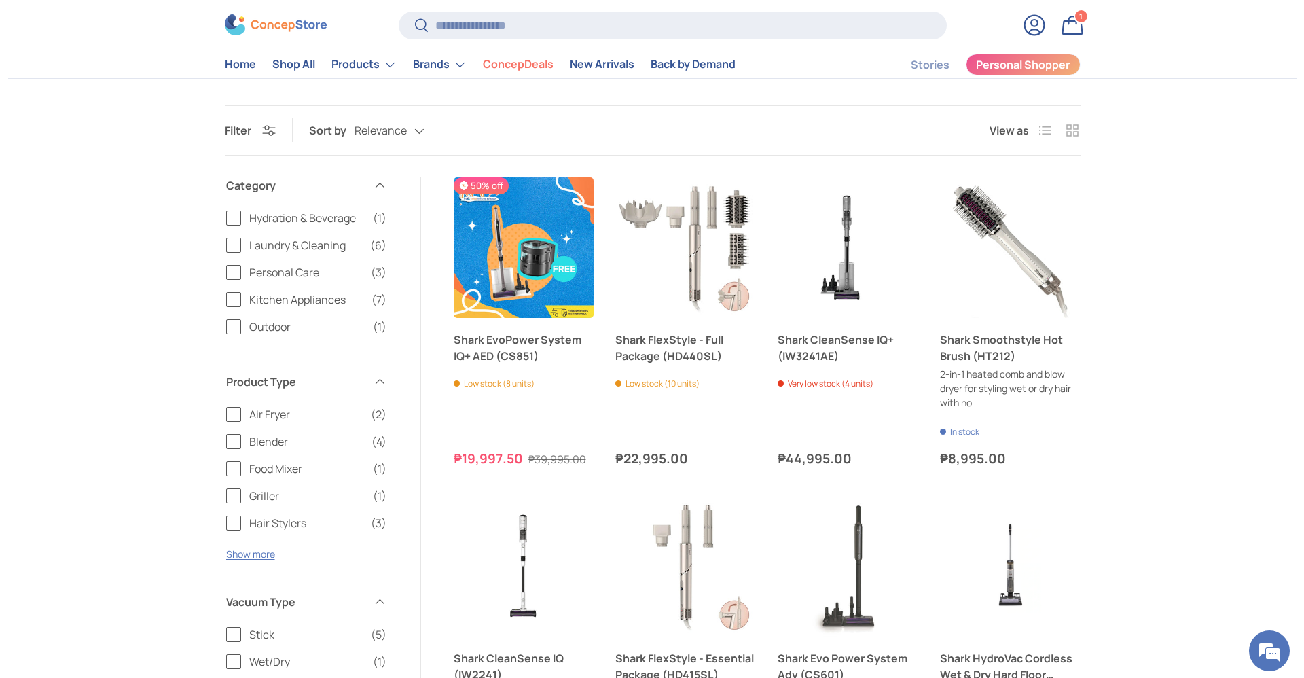
scroll to position [101, 0]
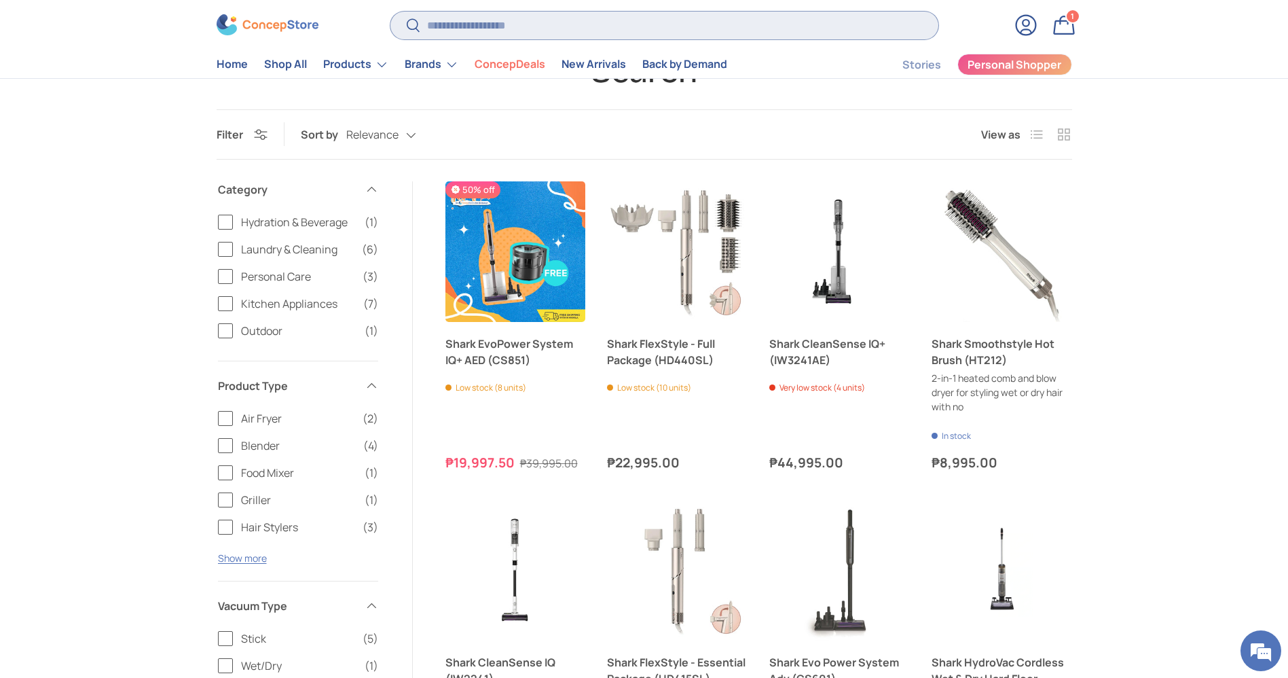
click at [458, 26] on input "Search" at bounding box center [663, 26] width 547 height 28
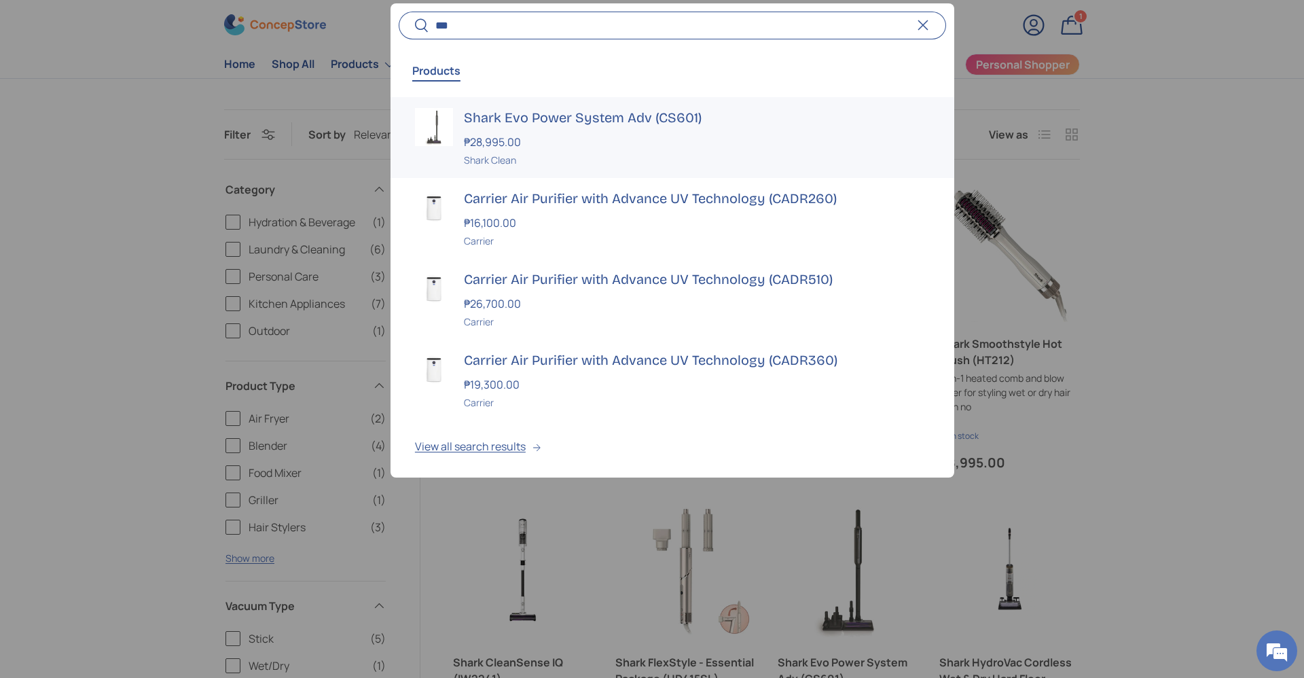
type input "***"
click at [528, 123] on h3 "Shark Evo Power System Adv (CS601)" at bounding box center [697, 117] width 466 height 19
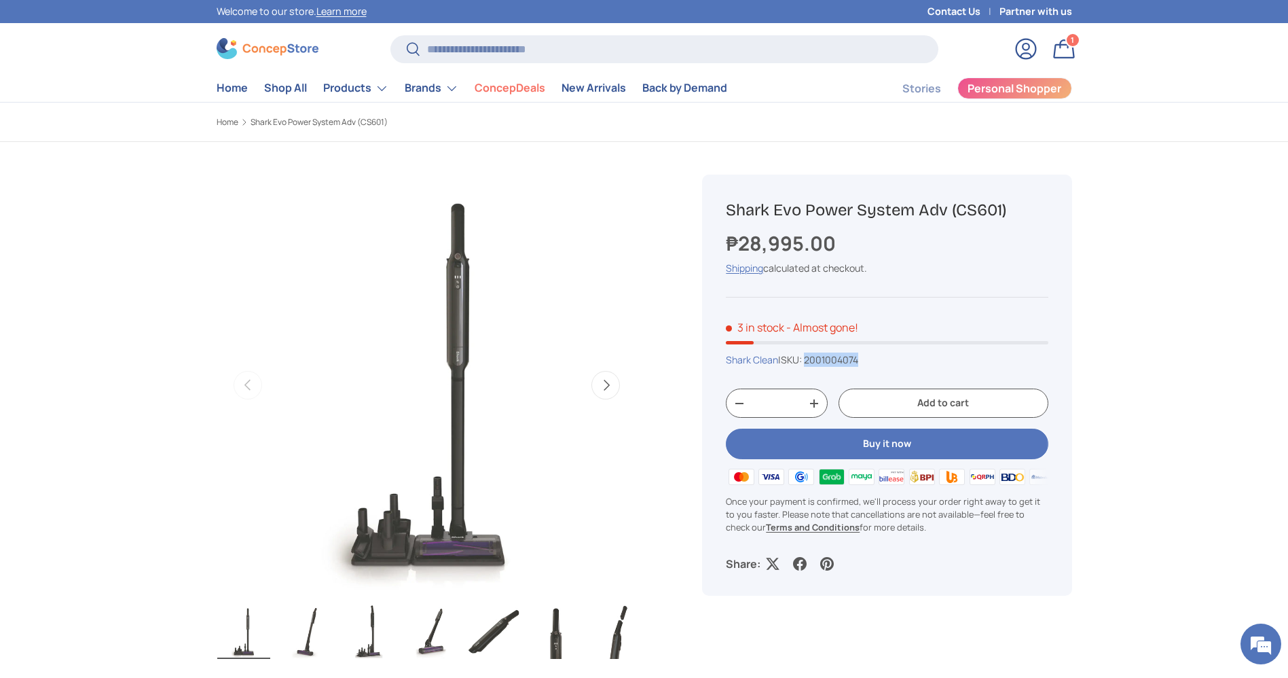
drag, startPoint x: 864, startPoint y: 357, endPoint x: 813, endPoint y: 360, distance: 51.0
click at [813, 360] on span "2001004074" at bounding box center [831, 359] width 54 height 13
copy span "2001004074"
click at [551, 48] on input "Search" at bounding box center [663, 49] width 547 height 28
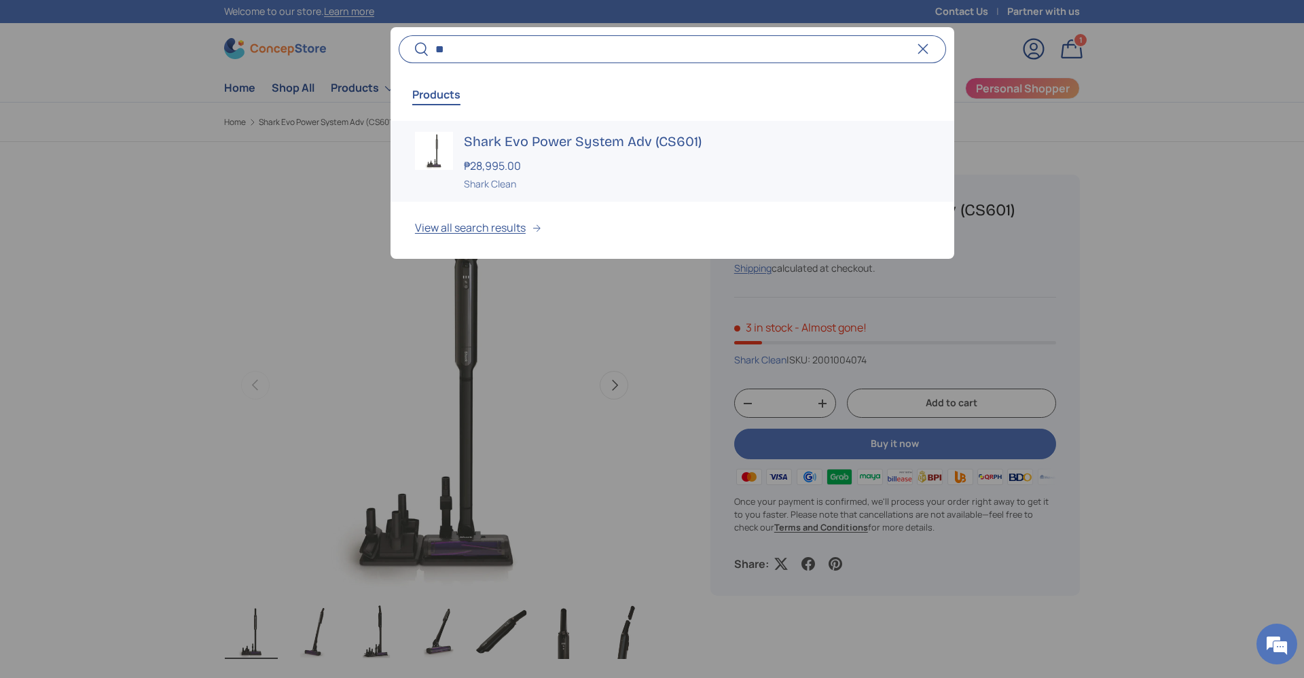
type input "*"
type input "*****"
click at [591, 168] on div "₱19,997.50 ₱39,995.00" at bounding box center [697, 166] width 466 height 16
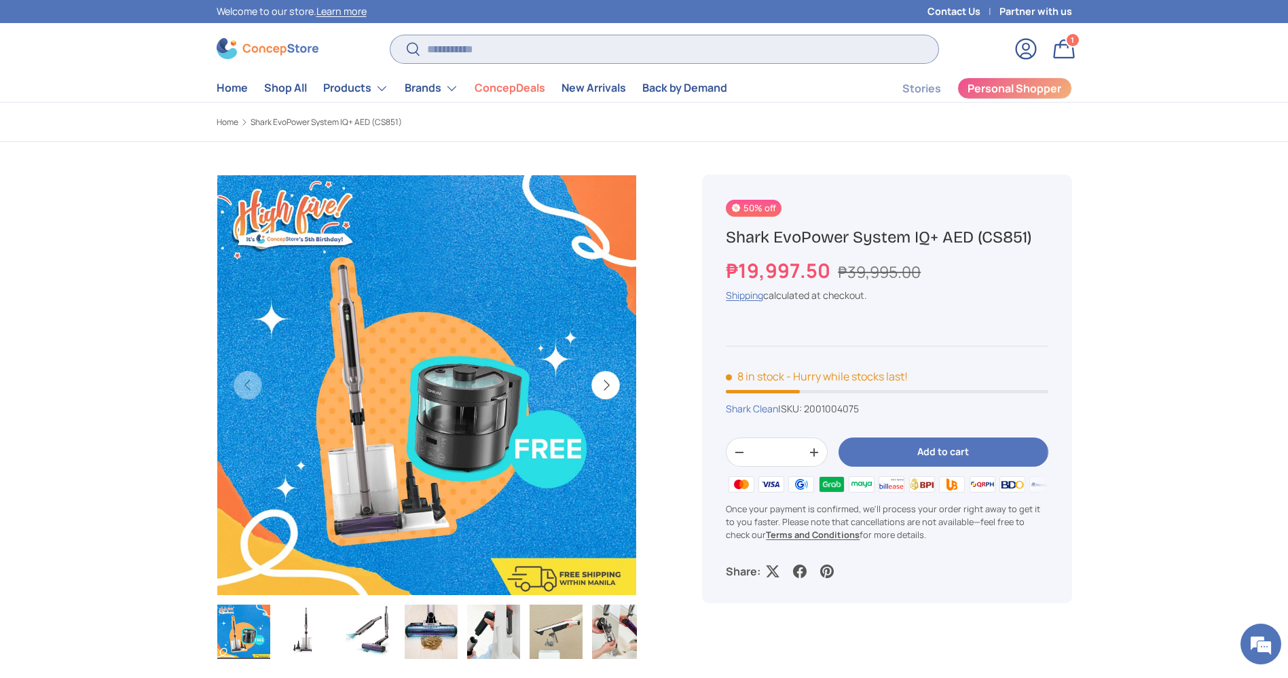
click at [476, 45] on input "Search" at bounding box center [663, 49] width 547 height 28
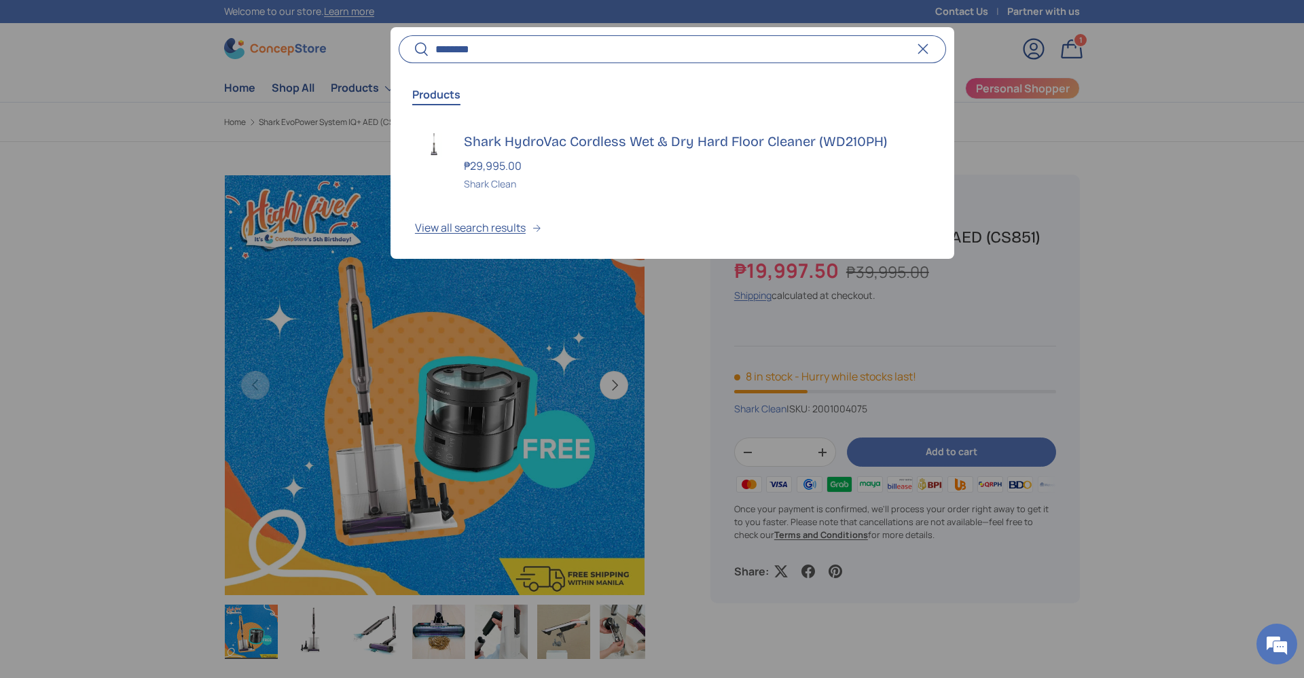
click at [508, 48] on input "********" at bounding box center [672, 49] width 547 height 28
click at [1242, 264] on div at bounding box center [652, 339] width 1304 height 678
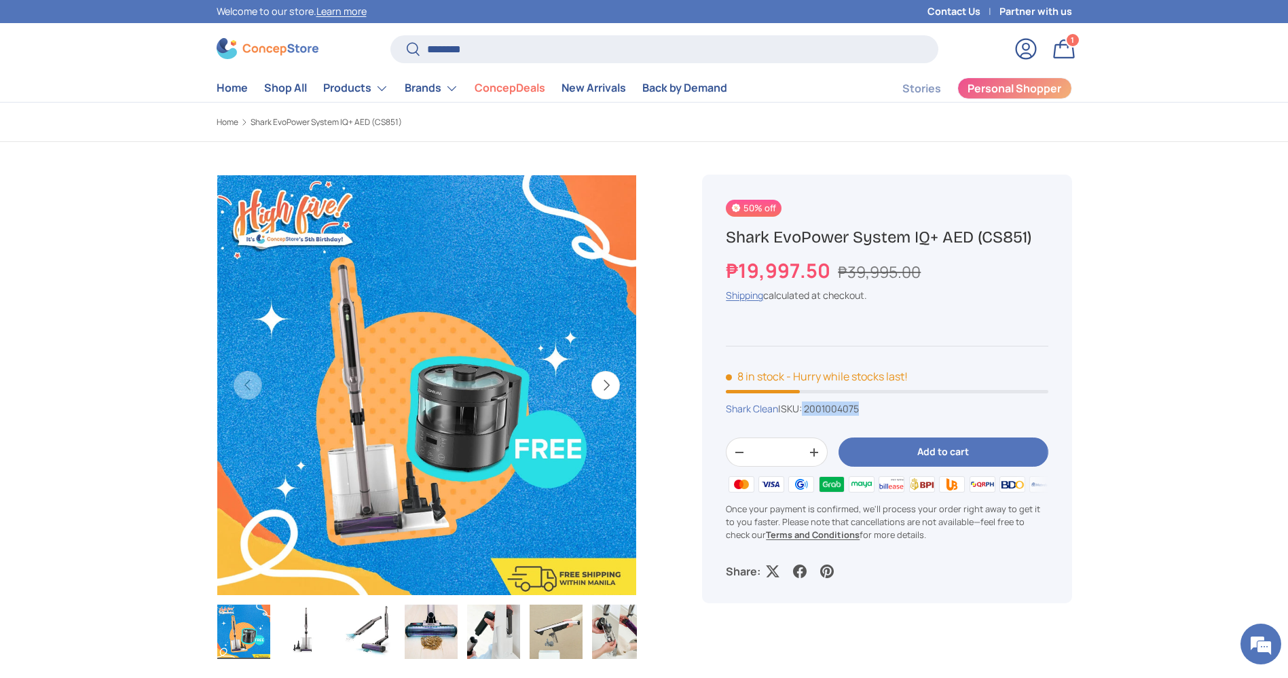
drag, startPoint x: 870, startPoint y: 409, endPoint x: 809, endPoint y: 413, distance: 60.6
click at [809, 413] on div "Shark Clean | SKU: 2001004075" at bounding box center [887, 408] width 322 height 14
copy span "2001004075"
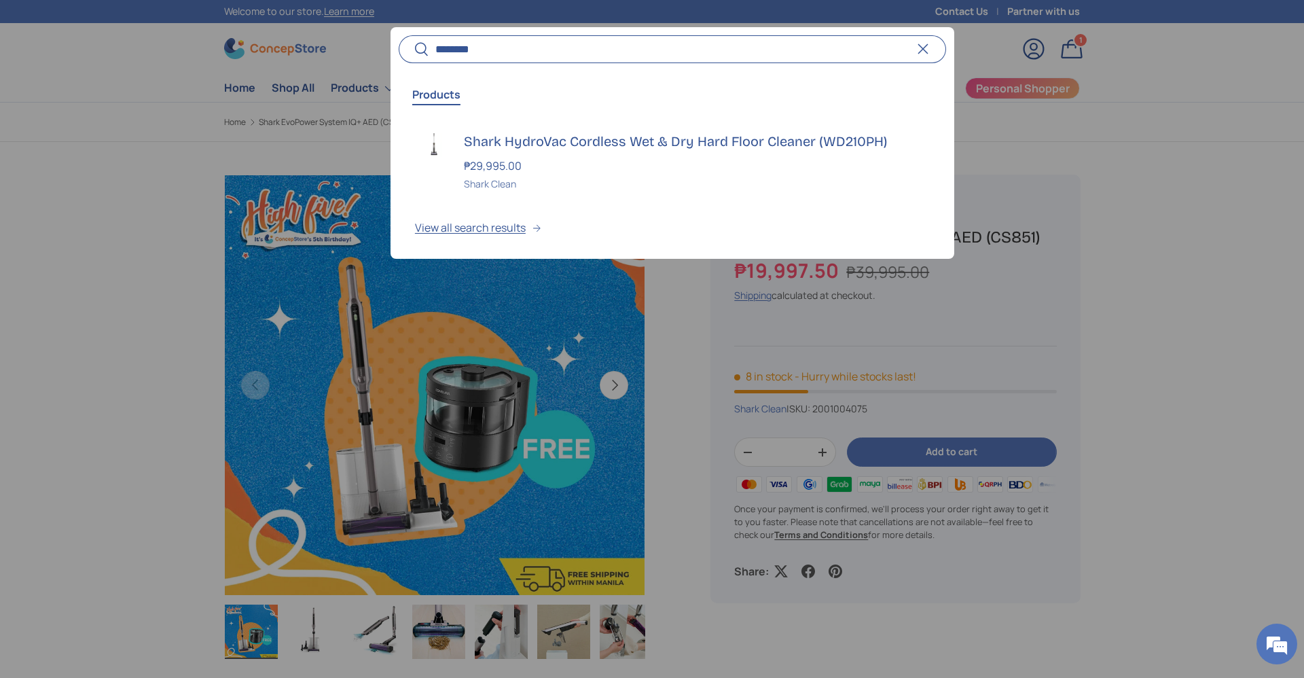
drag, startPoint x: 469, startPoint y: 49, endPoint x: 263, endPoint y: 29, distance: 207.3
click at [399, 35] on predictive-search "Search ******** Search Reset Products Shark HydroVac Cordless Wet & Dry Hard Fl…" at bounding box center [672, 49] width 547 height 28
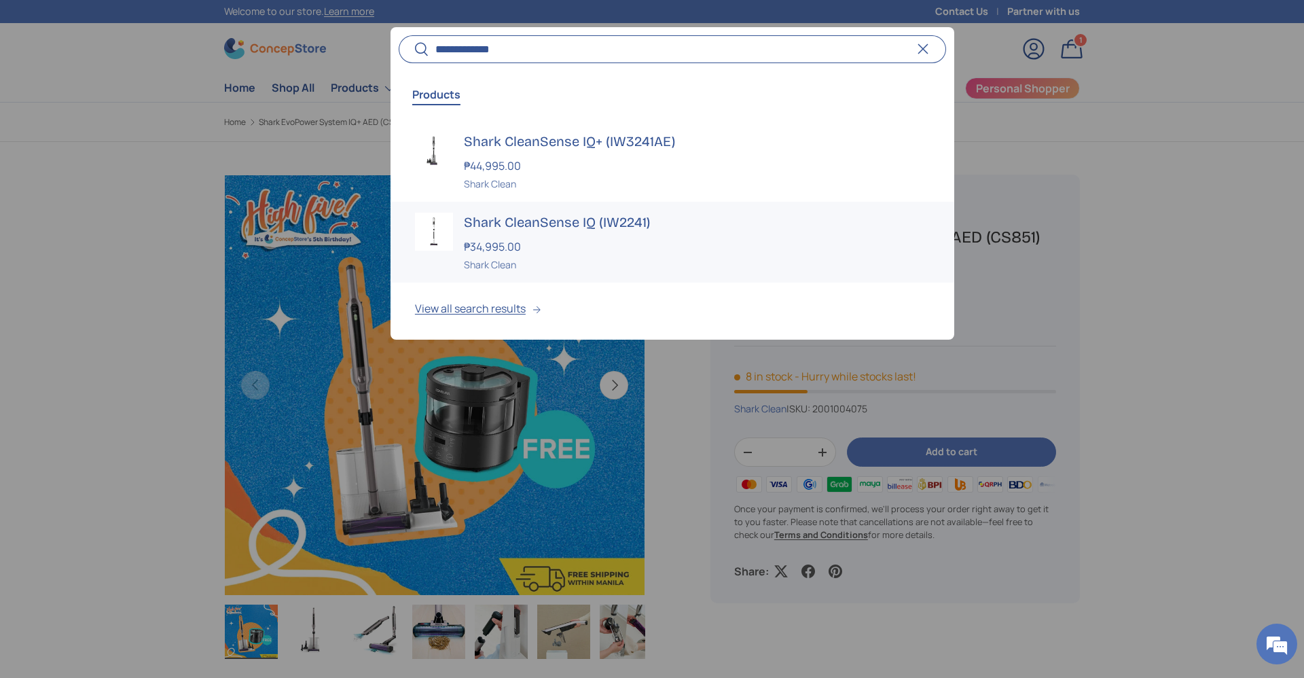
type input "**********"
click at [542, 247] on div "₱34,995.00" at bounding box center [697, 246] width 466 height 16
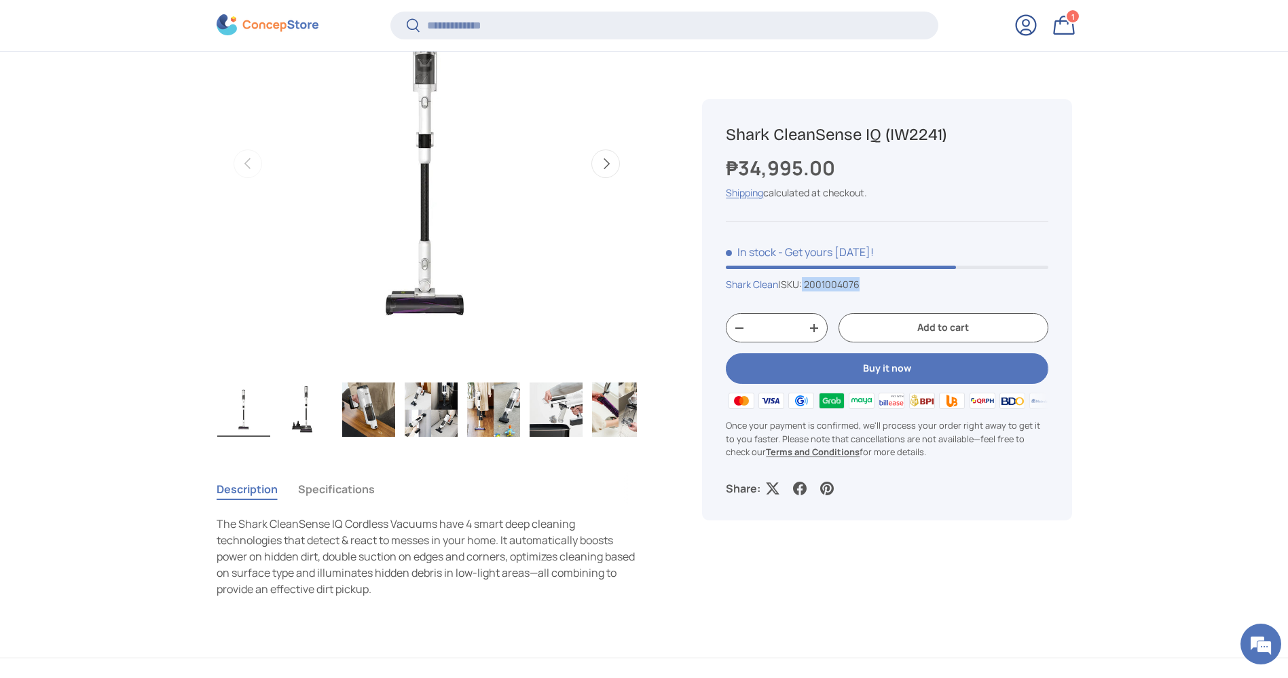
click at [809, 284] on div "Shark Clean | SKU: 2001004076" at bounding box center [887, 284] width 322 height 14
click at [499, 37] on input "Search" at bounding box center [663, 26] width 547 height 28
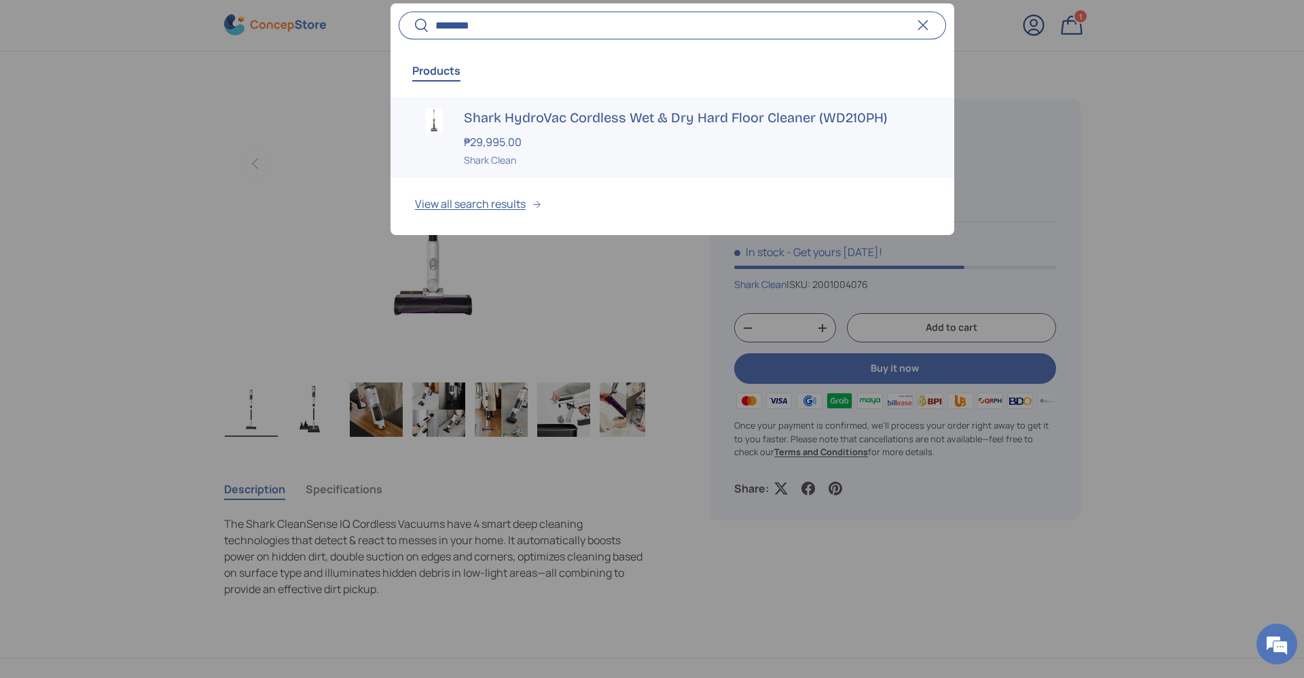
type input "********"
click at [539, 136] on div "₱29,995.00" at bounding box center [697, 142] width 466 height 16
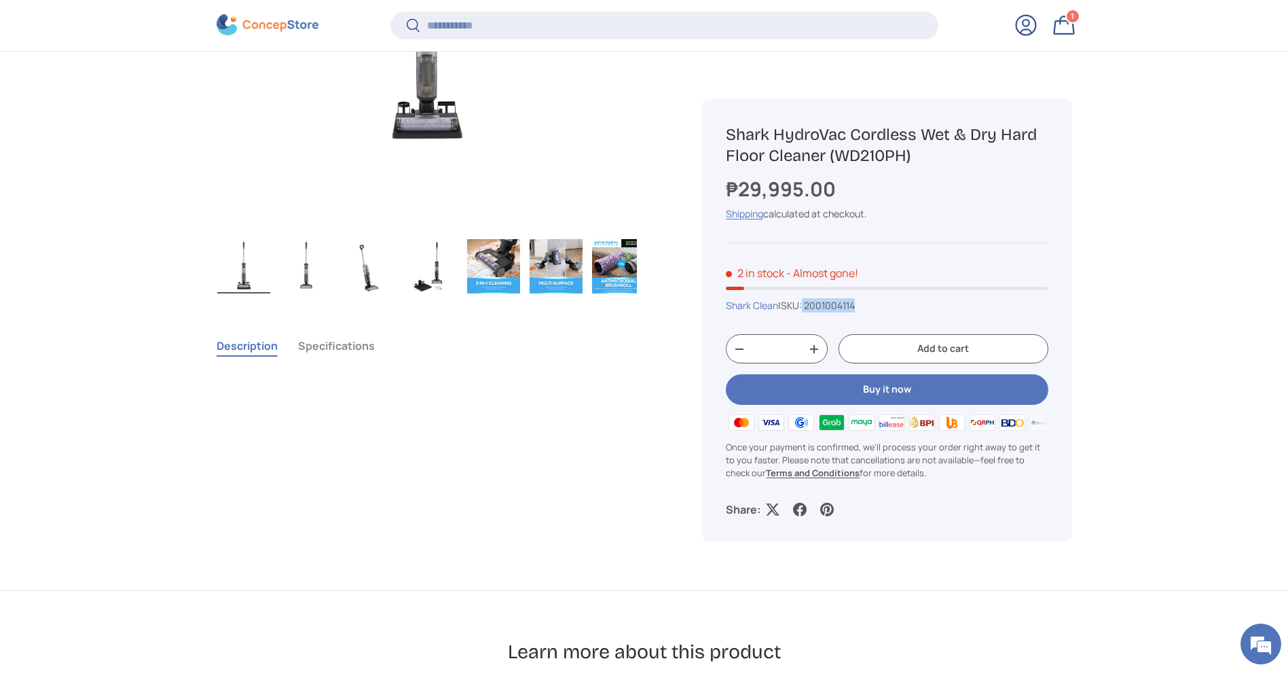
drag, startPoint x: 871, startPoint y: 305, endPoint x: 811, endPoint y: 308, distance: 60.5
click at [811, 308] on div "Shark Clean | SKU: 2001004114" at bounding box center [887, 306] width 322 height 14
click at [868, 314] on div "Shark HydroVac Cordless Wet & Dry Hard Floor Cleaner (WD210PH) ₱29,995.00 Unit …" at bounding box center [886, 320] width 369 height 443
drag, startPoint x: 864, startPoint y: 314, endPoint x: 837, endPoint y: 310, distance: 27.4
click at [837, 310] on div "Shark HydroVac Cordless Wet & Dry Hard Floor Cleaner (WD210PH) ₱29,995.00 Unit …" at bounding box center [886, 320] width 369 height 443
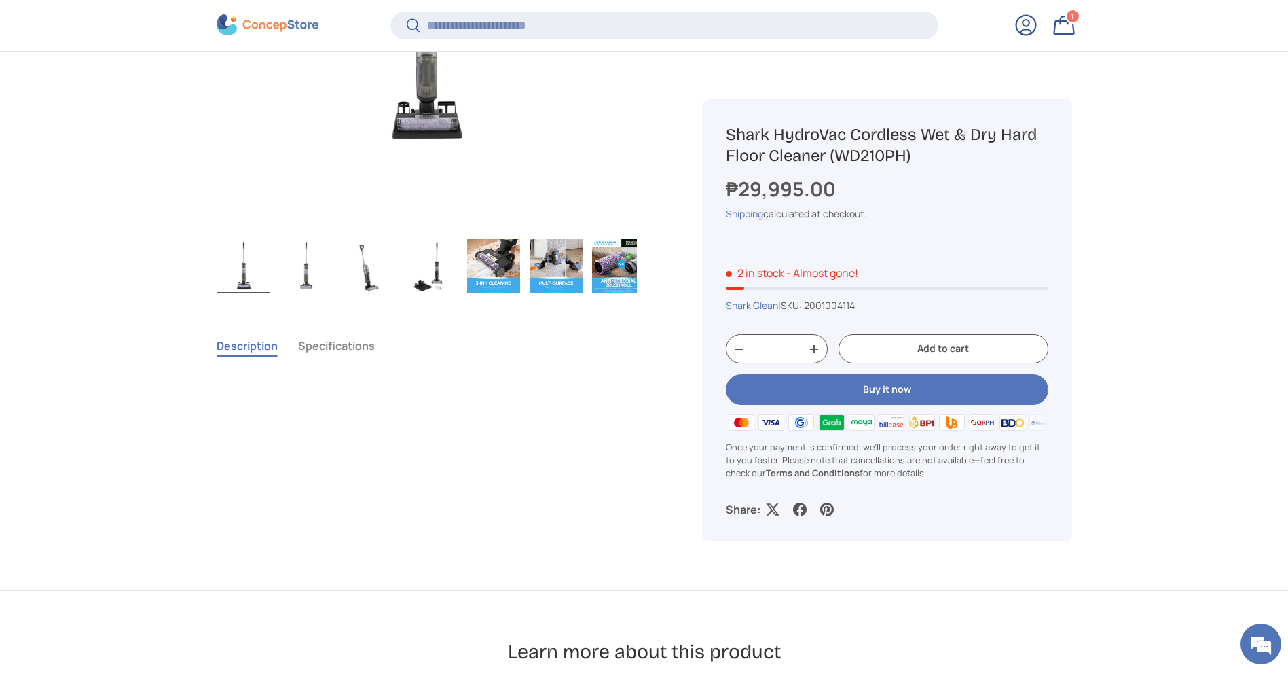
copy div "2001004114 Qty - + Add"
click at [889, 270] on div "2 in stock - Almost gone!" at bounding box center [887, 273] width 322 height 16
drag, startPoint x: 869, startPoint y: 307, endPoint x: 814, endPoint y: 306, distance: 55.0
click at [814, 306] on div "Shark Clean | SKU: 2001004114" at bounding box center [887, 306] width 322 height 14
copy span "2001004114"
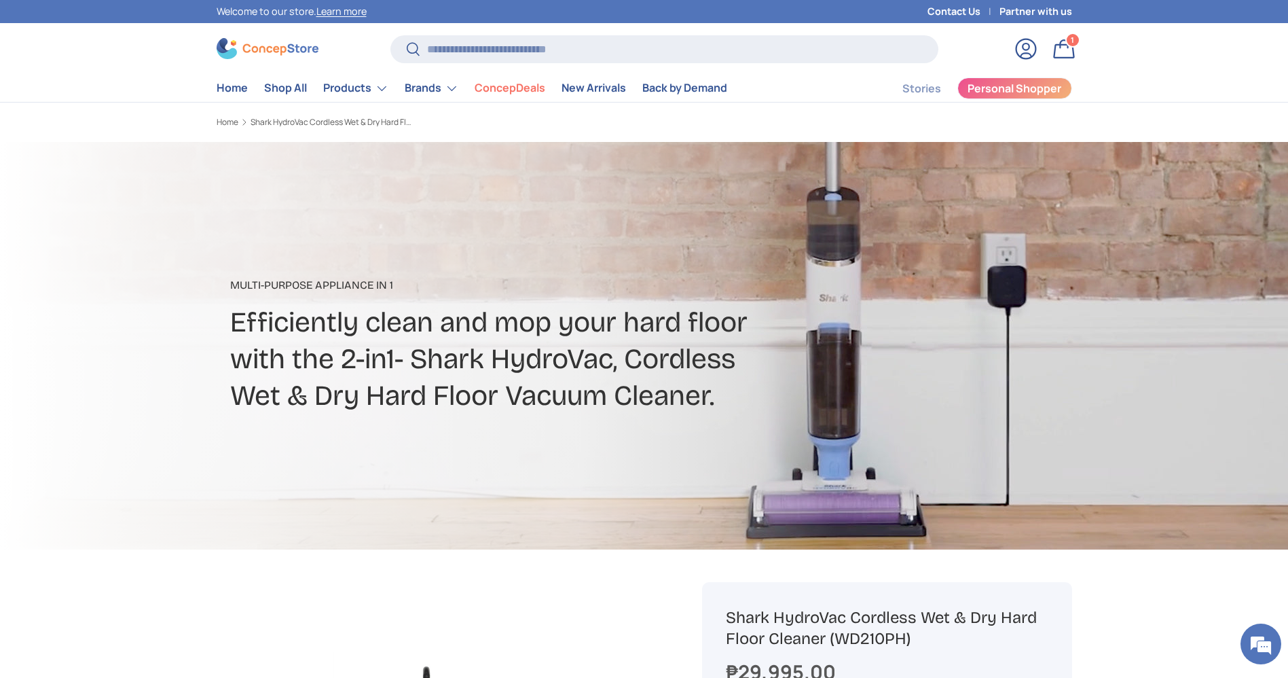
scroll to position [593, 0]
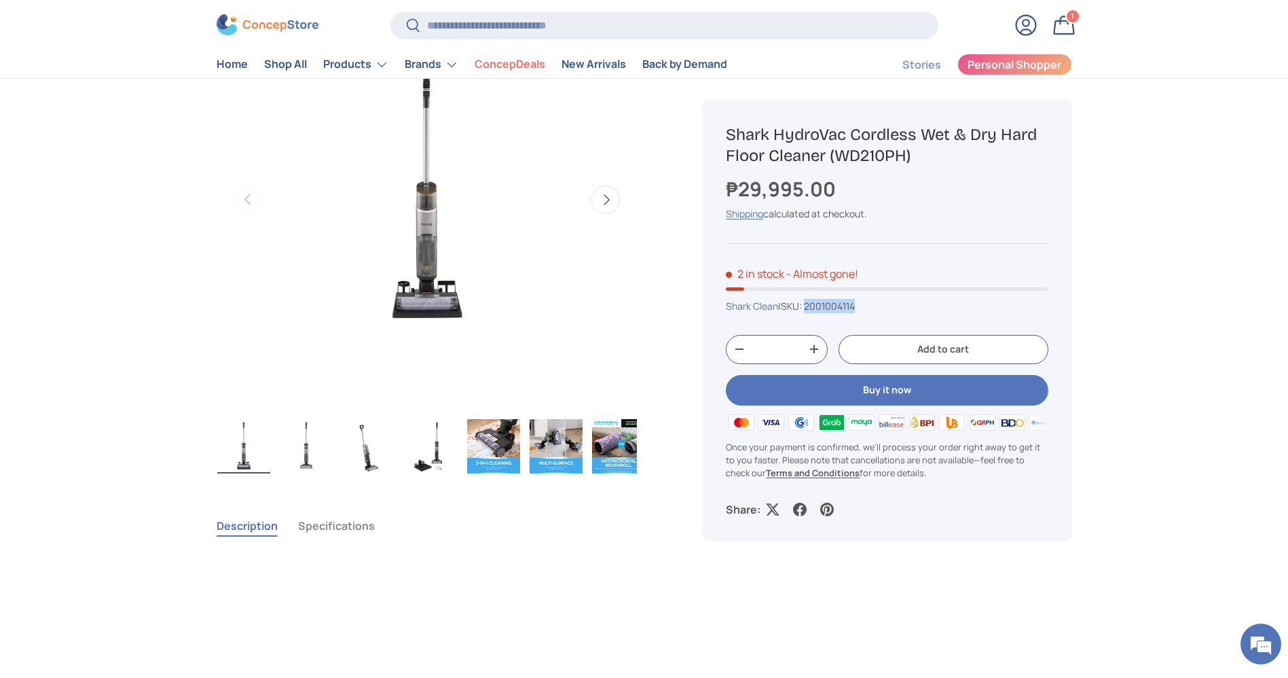
click at [284, 33] on img at bounding box center [268, 25] width 102 height 21
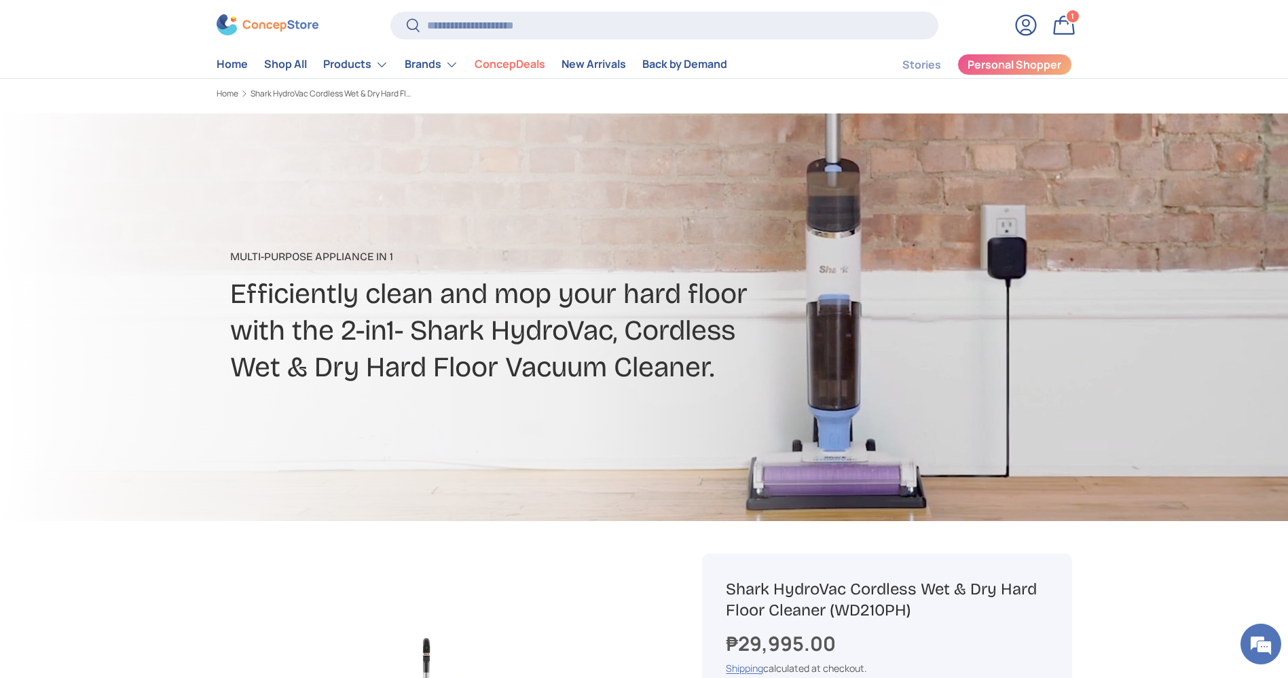
scroll to position [16, 0]
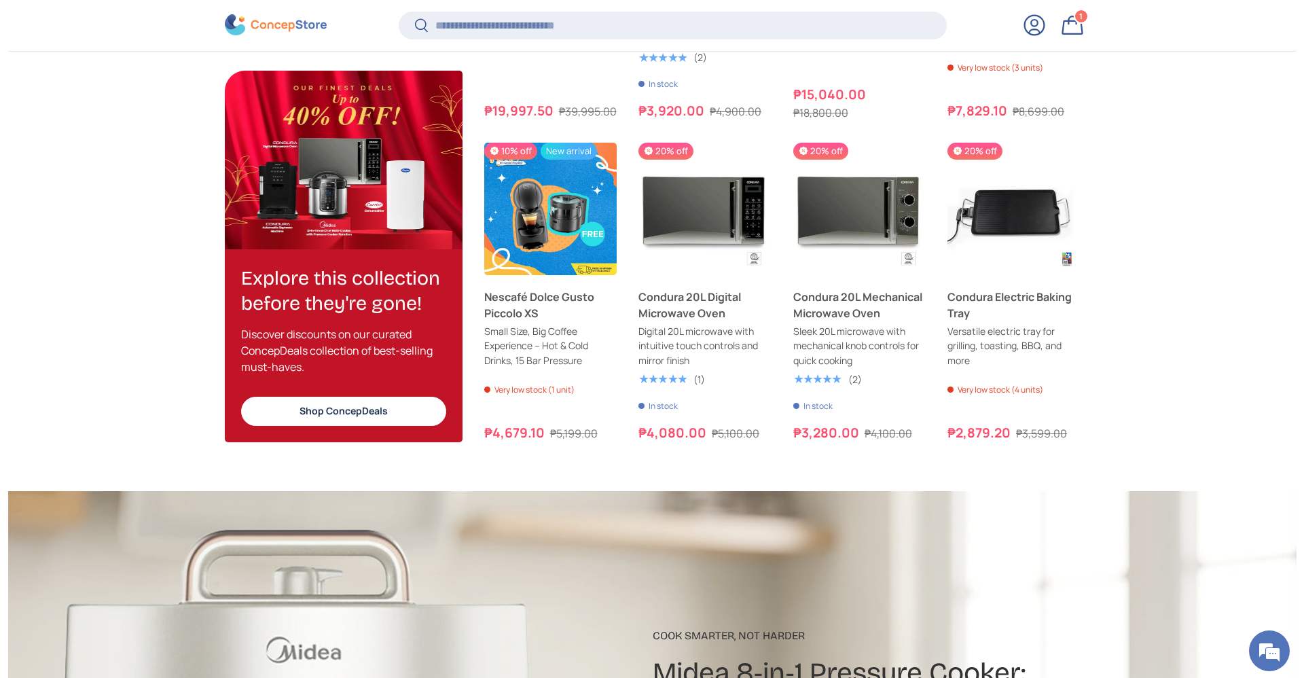
scroll to position [1638, 0]
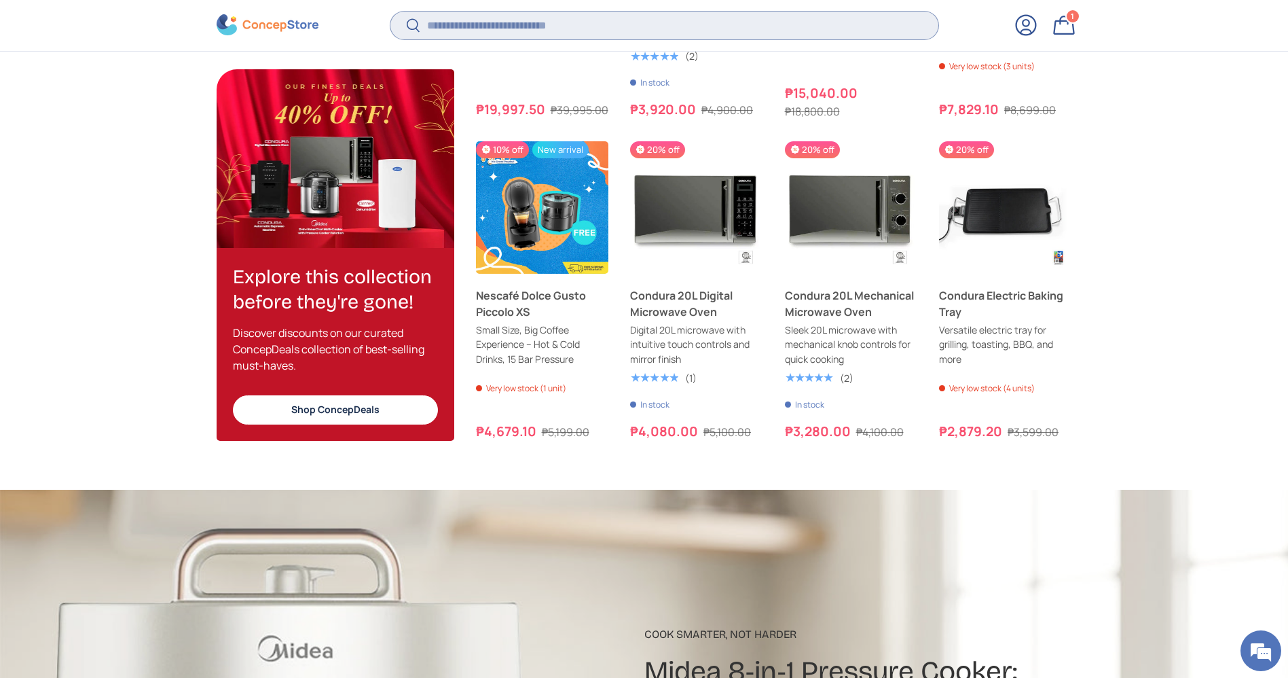
click at [600, 19] on input "Search" at bounding box center [663, 26] width 547 height 28
type input "*"
type input "*******"
click at [390, 11] on button "Search" at bounding box center [405, 27] width 31 height 32
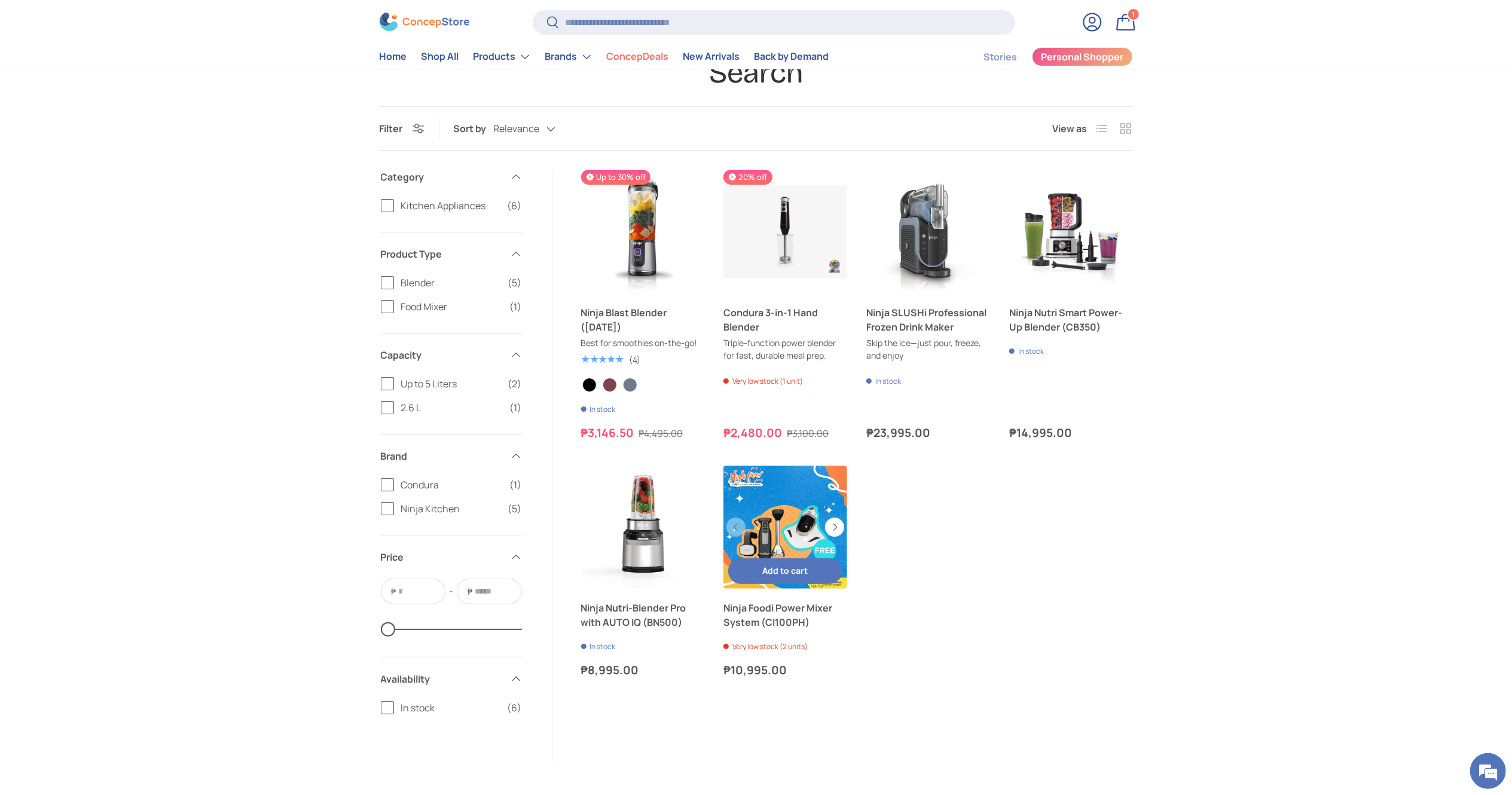
scroll to position [77, 0]
click at [429, 63] on link "Shop All" at bounding box center [440, 57] width 38 height 23
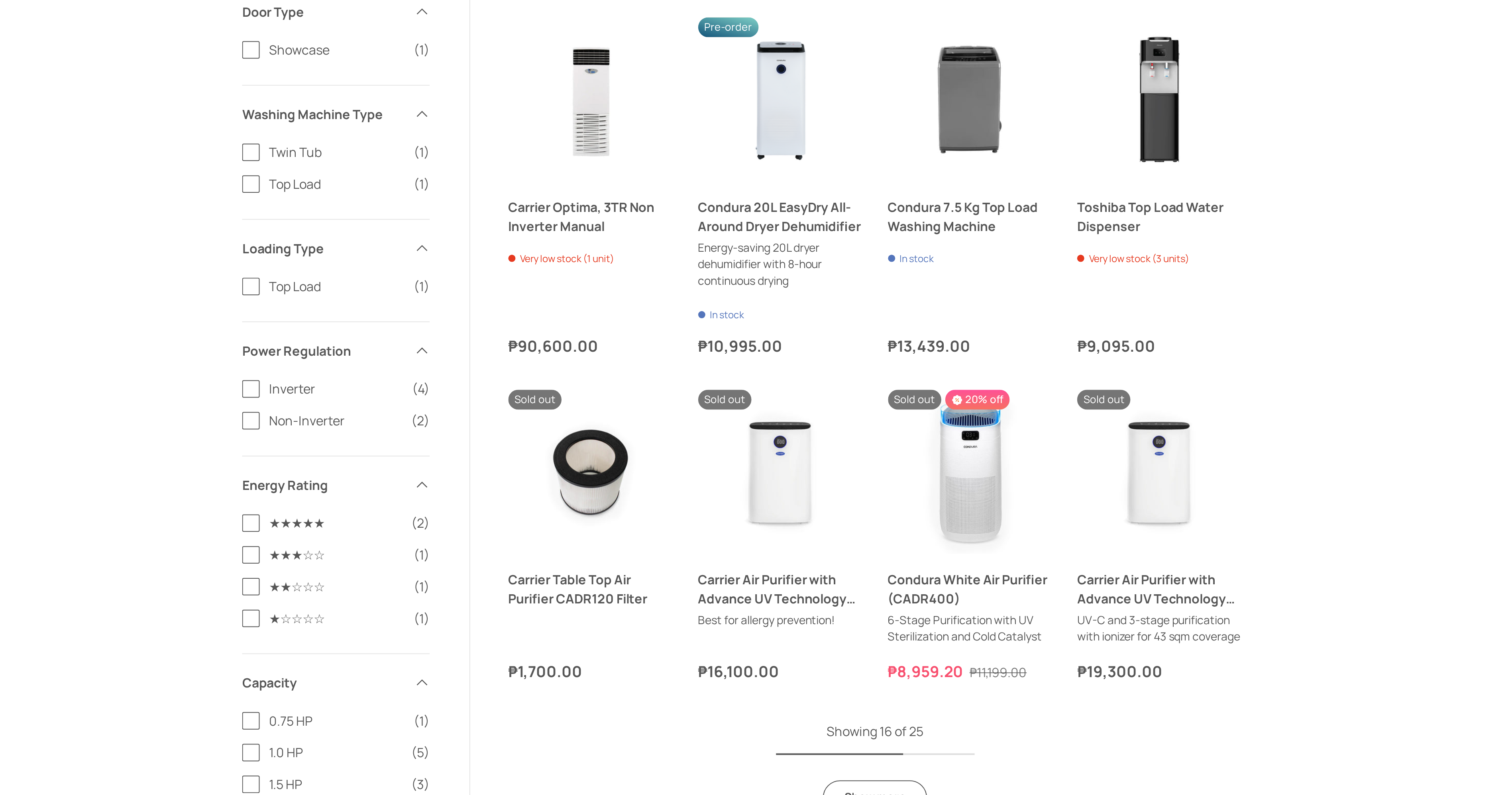
scroll to position [286, 0]
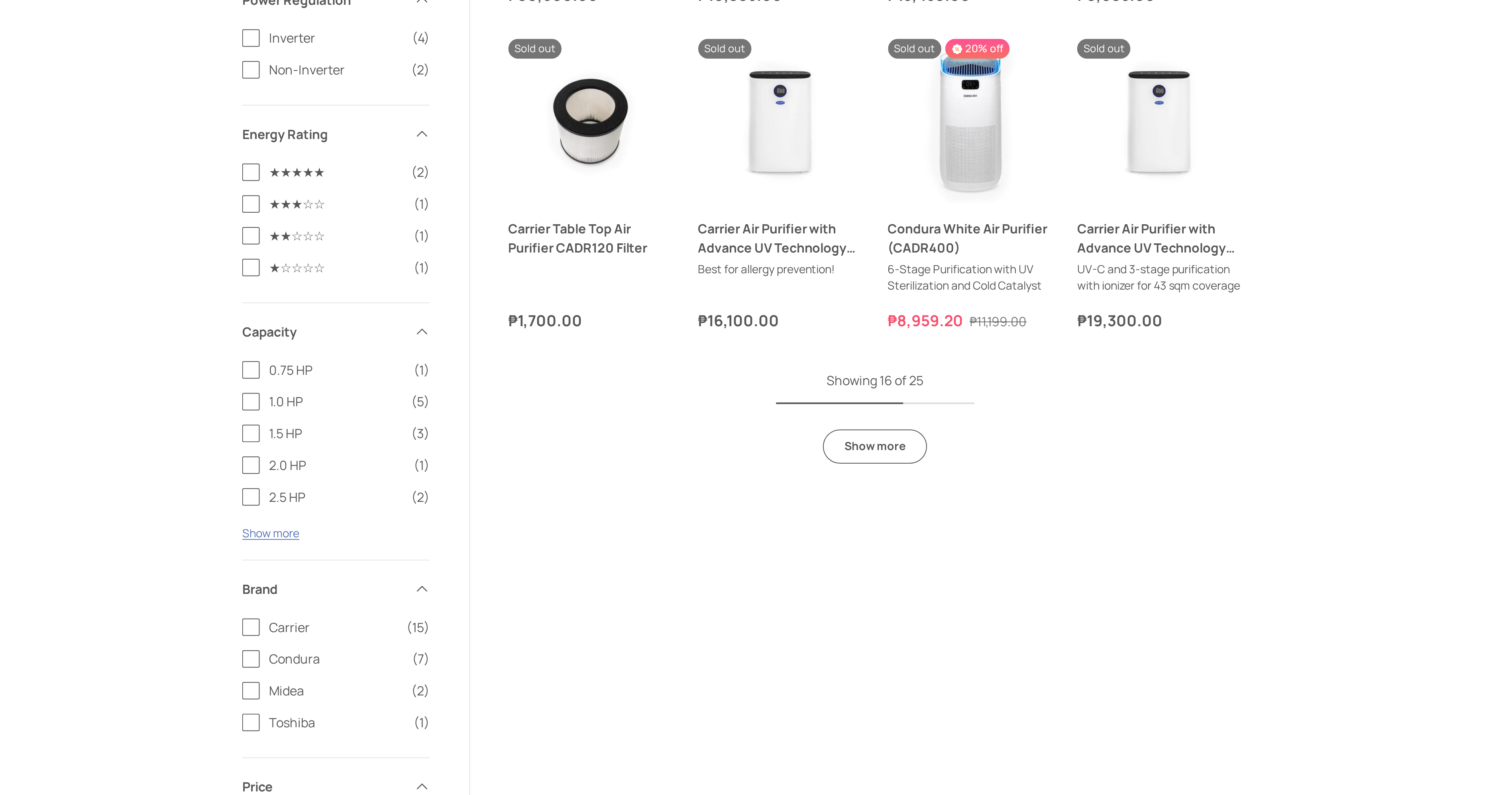
click at [804, 628] on link "Show more" at bounding box center [823, 620] width 52 height 17
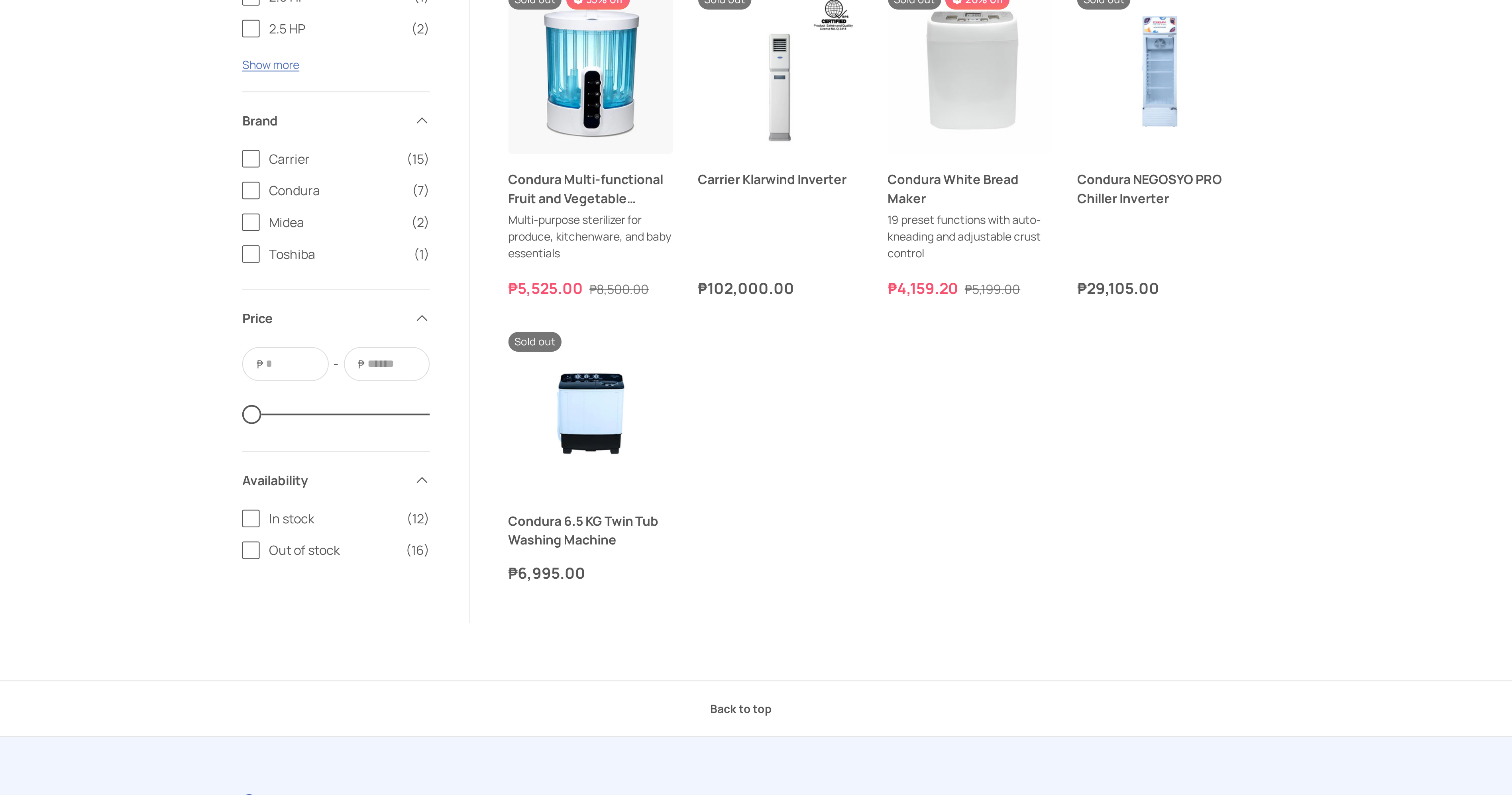
scroll to position [638, 0]
